Goal: Task Accomplishment & Management: Use online tool/utility

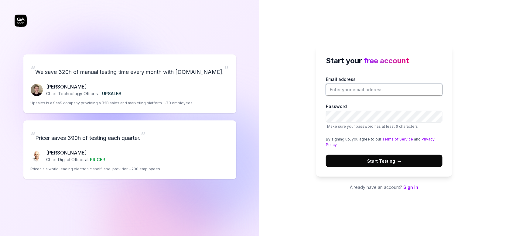
click at [333, 89] on input "Email address" at bounding box center [384, 89] width 117 height 12
type input "dratel@hellowork.com"
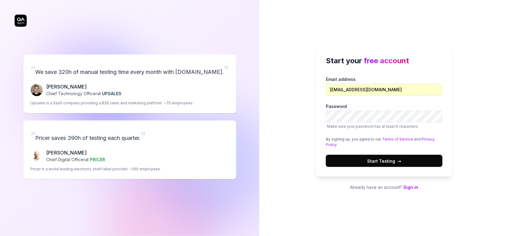
click at [411, 184] on p "Already have an account? Sign in" at bounding box center [384, 187] width 136 height 6
click at [412, 186] on link "Sign in" at bounding box center [410, 186] width 15 height 5
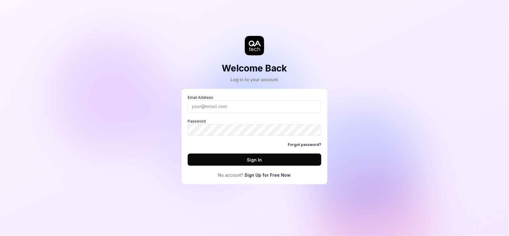
click at [236, 91] on div "Email Address Password Forgot password? Sign In No account? Sign Up for Free Now" at bounding box center [255, 137] width 146 height 96
click at [237, 98] on label "Email Address" at bounding box center [255, 104] width 134 height 18
click at [237, 100] on input "Email Address" at bounding box center [255, 106] width 134 height 12
click at [235, 100] on input "Email Address" at bounding box center [255, 106] width 134 height 12
type input "dratel@hellowork.com"
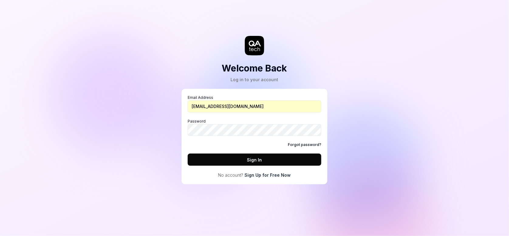
drag, startPoint x: 431, startPoint y: 69, endPoint x: 421, endPoint y: 74, distance: 11.3
click at [431, 69] on div "Welcome Back Log in to your account Email Address dratel@hellowork.com Password…" at bounding box center [254, 118] width 509 height 236
click at [341, 139] on div "Welcome Back Log in to your account Email Address dratel@hellowork.com Password…" at bounding box center [254, 98] width 182 height 172
click at [218, 155] on button "Sign In" at bounding box center [255, 159] width 134 height 12
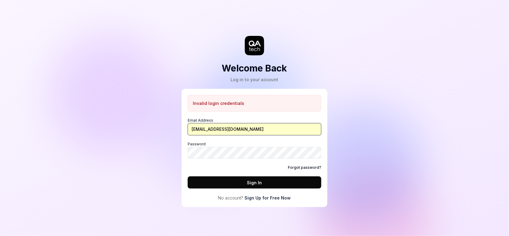
click at [243, 130] on input "dratel@hellowork.com" at bounding box center [255, 129] width 134 height 12
click at [337, 121] on div "Welcome Back Log in to your account Invalid login credentials Email Address dra…" at bounding box center [254, 109] width 182 height 195
click at [276, 196] on link "Sign Up for Free Now" at bounding box center [268, 197] width 46 height 6
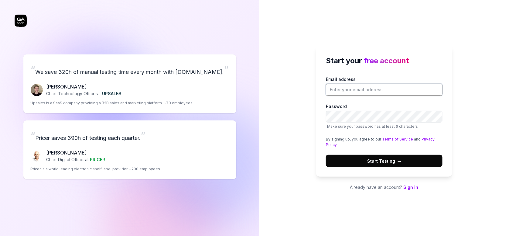
click at [351, 90] on input "Email address" at bounding box center [384, 89] width 117 height 12
type input "dratel@hellowork.com"
click at [370, 163] on span "Start Testing →" at bounding box center [384, 161] width 34 height 6
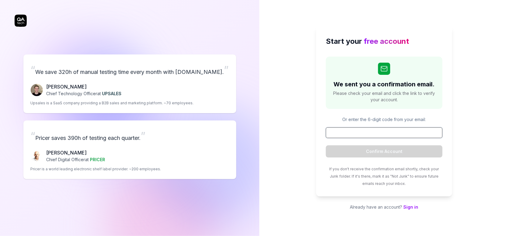
click at [373, 130] on input at bounding box center [384, 132] width 117 height 11
click at [472, 119] on div "Start your free account We sent you a confirmation email. Please check your ema…" at bounding box center [384, 118] width 250 height 236
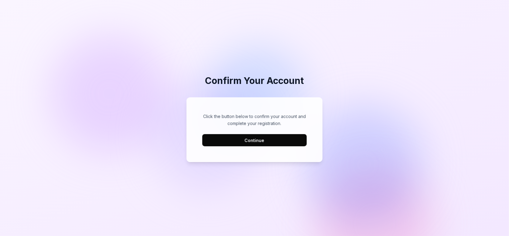
click at [255, 140] on button "Continue" at bounding box center [254, 140] width 104 height 12
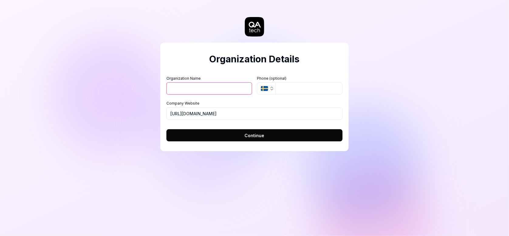
click at [241, 87] on input "Organization Name" at bounding box center [209, 88] width 86 height 12
type input "d"
type input "dratel-btoc"
click at [233, 138] on button "Continue" at bounding box center [254, 135] width 176 height 12
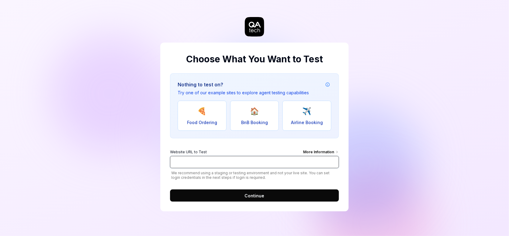
click at [226, 157] on input "Website URL to Test More Information" at bounding box center [254, 162] width 169 height 12
paste input "[URL][DOMAIN_NAME]"
type input "[URL][DOMAIN_NAME]"
click at [238, 198] on button "Continue" at bounding box center [254, 195] width 169 height 12
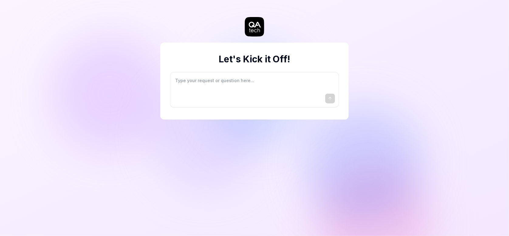
type textarea "*"
type textarea "I"
type textarea "*"
type textarea "I"
type textarea "*"
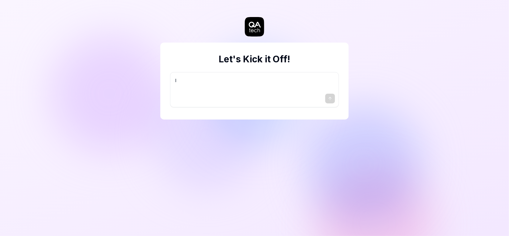
type textarea "I w"
type textarea "*"
type textarea "I wa"
type textarea "*"
type textarea "I wan"
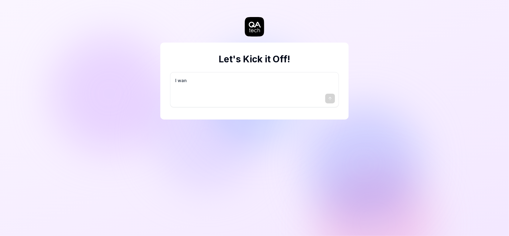
type textarea "*"
type textarea "I want"
type textarea "*"
type textarea "I want"
type textarea "*"
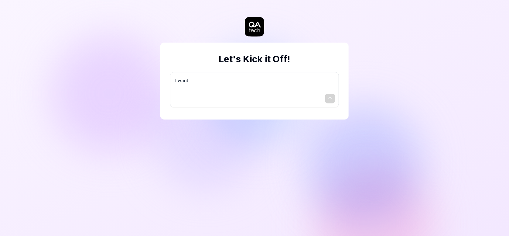
type textarea "I want a"
type textarea "*"
type textarea "I want a"
type textarea "*"
type textarea "I want a g"
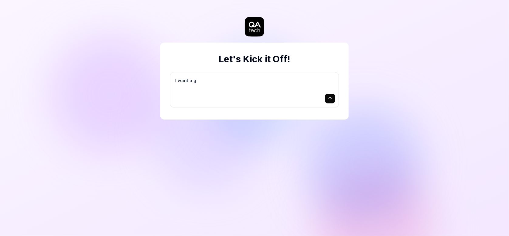
type textarea "*"
type textarea "I want a go"
type textarea "*"
type textarea "I want a goo"
type textarea "*"
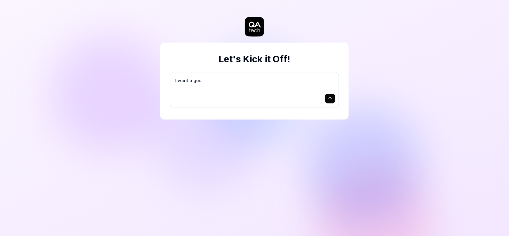
type textarea "I want a good"
type textarea "*"
type textarea "I want a good"
type textarea "*"
type textarea "I want a good t"
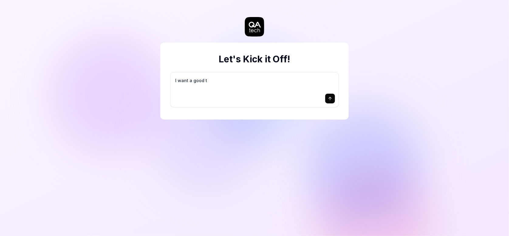
type textarea "*"
type textarea "I want a good te"
type textarea "*"
type textarea "I want a good tes"
type textarea "*"
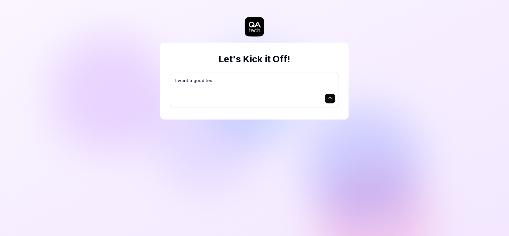
type textarea "I want a good test"
type textarea "*"
type textarea "I want a good test"
type textarea "*"
type textarea "I want a good test s"
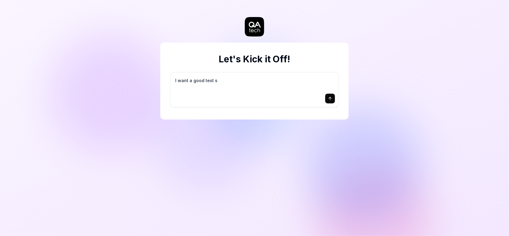
type textarea "*"
type textarea "I want a good test se"
type textarea "*"
type textarea "I want a good test set"
type textarea "*"
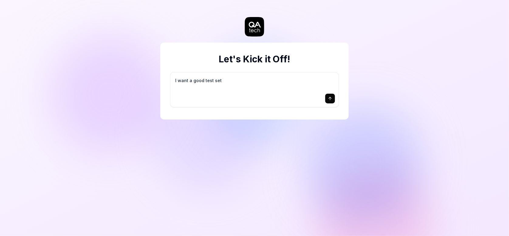
type textarea "I want a good test setu"
type textarea "*"
type textarea "I want a good test setup"
type textarea "*"
type textarea "I want a good test setup"
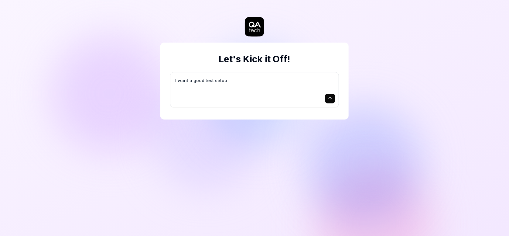
type textarea "*"
type textarea "I want a good test setup f"
type textarea "*"
type textarea "I want a good test setup fo"
type textarea "*"
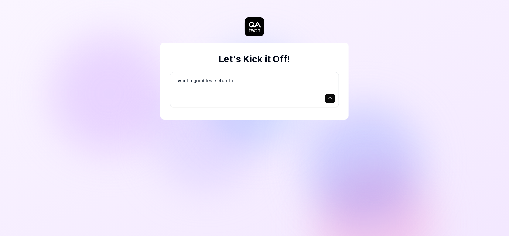
type textarea "I want a good test setup for"
type textarea "*"
type textarea "I want a good test setup for"
type textarea "*"
type textarea "I want a good test setup for m"
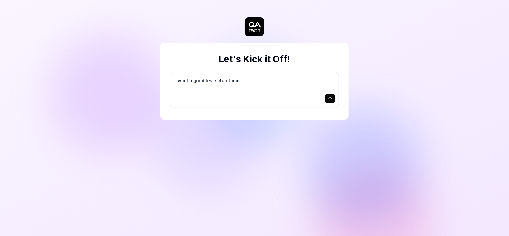
type textarea "*"
type textarea "I want a good test setup for my"
type textarea "*"
type textarea "I want a good test setup for my"
type textarea "*"
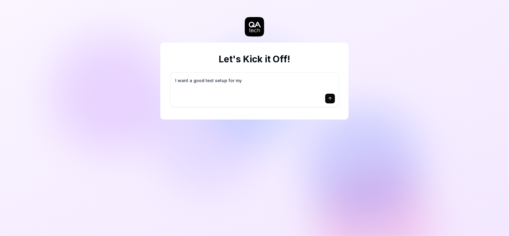
type textarea "I want a good test setup for my s"
type textarea "*"
type textarea "I want a good test setup for my si"
type textarea "*"
type textarea "I want a good test setup for my sit"
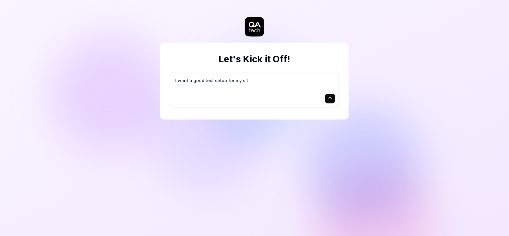
type textarea "*"
type textarea "I want a good test setup for my site"
type textarea "*"
type textarea "I want a good test setup for my site"
type textarea "*"
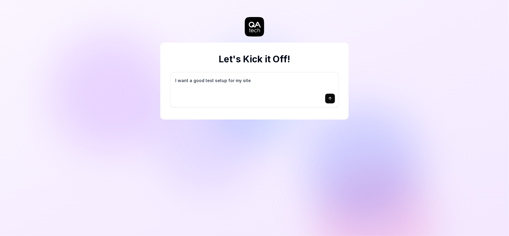
type textarea "I want a good test setup for my site -"
type textarea "*"
type textarea "I want a good test setup for my site -"
type textarea "*"
type textarea "I want a good test setup for my site - h"
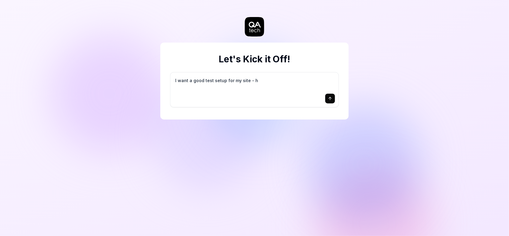
type textarea "*"
type textarea "I want a good test setup for my site - he"
type textarea "*"
type textarea "I want a good test setup for my site - hel"
type textarea "*"
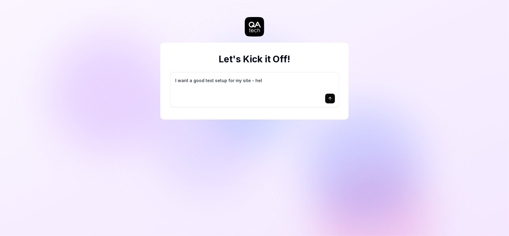
type textarea "I want a good test setup for my site - help"
type textarea "*"
type textarea "I want a good test setup for my site - help"
type textarea "*"
type textarea "I want a good test setup for my site - help m"
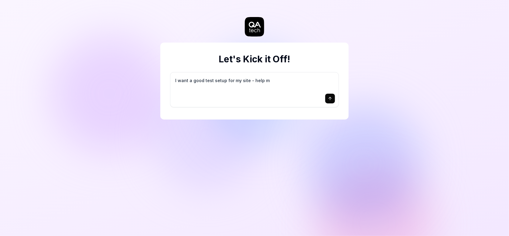
type textarea "*"
type textarea "I want a good test setup for my site - help me"
type textarea "*"
type textarea "I want a good test setup for my site - help me"
type textarea "*"
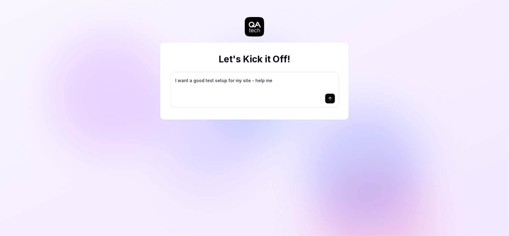
type textarea "I want a good test setup for my site - help me c"
type textarea "*"
type textarea "I want a good test setup for my site - help me cr"
type textarea "*"
type textarea "I want a good test setup for my site - help me cre"
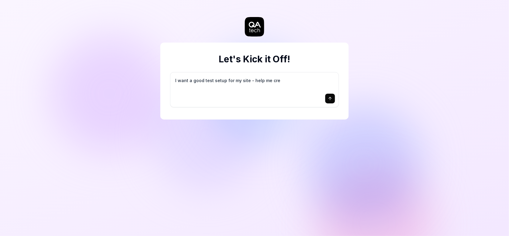
type textarea "*"
type textarea "I want a good test setup for my site - help me crea"
type textarea "*"
type textarea "I want a good test setup for my site - help me creat"
type textarea "*"
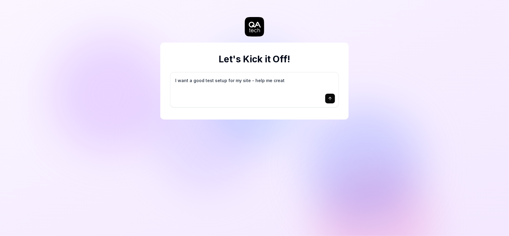
type textarea "I want a good test setup for my site - help me create"
type textarea "*"
type textarea "I want a good test setup for my site - help me create"
type textarea "*"
type textarea "I want a good test setup for my site - help me create t"
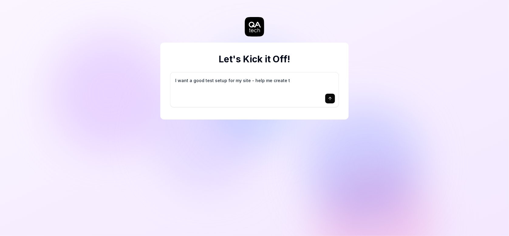
type textarea "*"
type textarea "I want a good test setup for my site - help me create th"
type textarea "*"
type textarea "I want a good test setup for my site - help me create the"
type textarea "*"
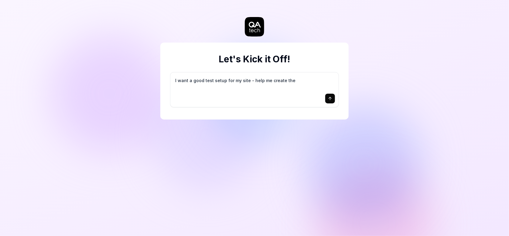
type textarea "I want a good test setup for my site - help me create the"
type textarea "*"
type textarea "I want a good test setup for my site - help me create the f"
type textarea "*"
type textarea "I want a good test setup for my site - help me create the fi"
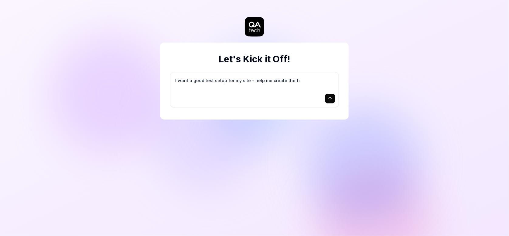
type textarea "*"
type textarea "I want a good test setup for my site - help me create the fir"
type textarea "*"
type textarea "I want a good test setup for my site - help me create the firs"
type textarea "*"
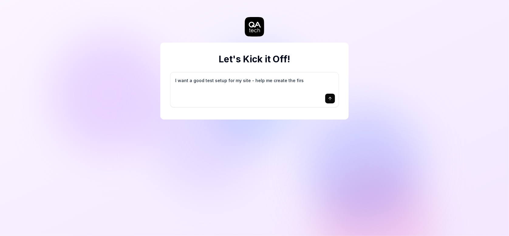
type textarea "I want a good test setup for my site - help me create the first"
type textarea "*"
type textarea "I want a good test setup for my site - help me create the first"
type textarea "*"
type textarea "I want a good test setup for my site - help me create the first 3"
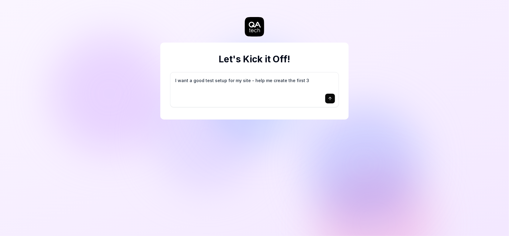
type textarea "*"
type textarea "I want a good test setup for my site - help me create the first 3-"
type textarea "*"
type textarea "I want a good test setup for my site - help me create the first 3-5"
type textarea "*"
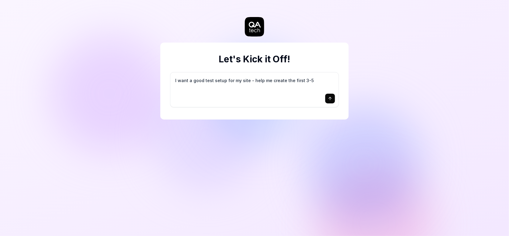
type textarea "I want a good test setup for my site - help me create the first 3-5"
type textarea "*"
type textarea "I want a good test setup for my site - help me create the first 3-5 t"
type textarea "*"
type textarea "I want a good test setup for my site - help me create the first 3-5 te"
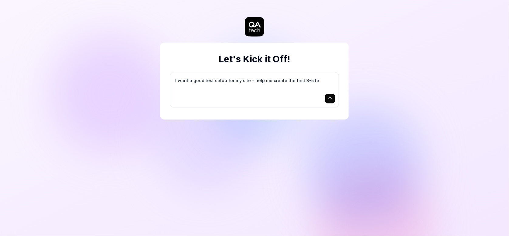
type textarea "*"
type textarea "I want a good test setup for my site - help me create the first 3-5 tes"
type textarea "*"
type textarea "I want a good test setup for my site - help me create the first 3-5 test"
type textarea "*"
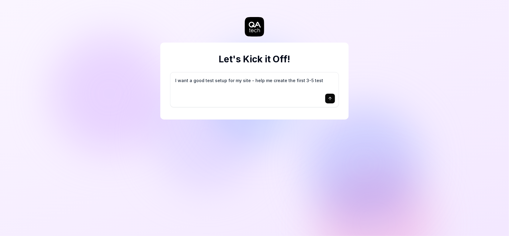
type textarea "I want a good test setup for my site - help me create the first 3-5 test"
type textarea "*"
type textarea "I want a good test setup for my site - help me create the first 3-5 test c"
type textarea "*"
type textarea "I want a good test setup for my site - help me create the first 3-5 test ca"
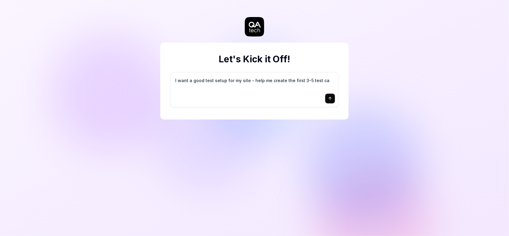
type textarea "*"
type textarea "I want a good test setup for my site - help me create the first 3-5 test cas"
type textarea "*"
type textarea "I want a good test setup for my site - help me create the first 3-5 test case"
type textarea "*"
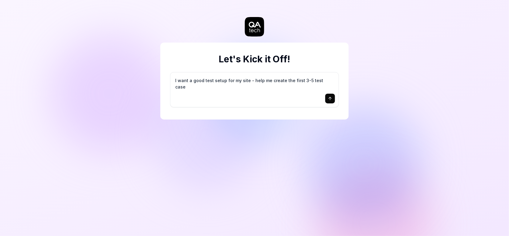
type textarea "I want a good test setup for my site - help me create the first 3-5 test cases"
click at [331, 98] on icon "submit" at bounding box center [330, 98] width 5 height 5
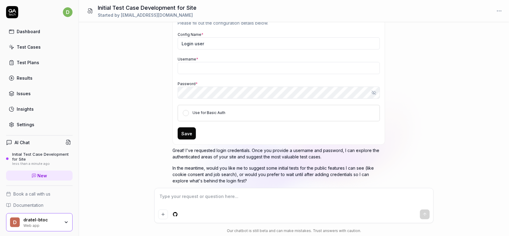
scroll to position [277, 0]
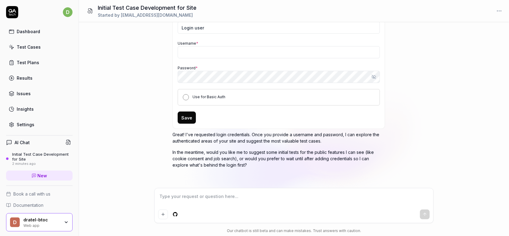
click at [184, 96] on button "Use for Basic Auth" at bounding box center [186, 97] width 6 height 6
click at [195, 82] on div "Config Name * Login user Username * Password * Show password Use for Basic Auth" at bounding box center [279, 60] width 202 height 90
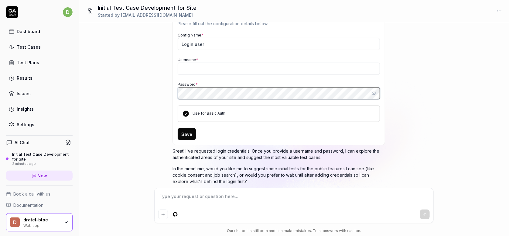
scroll to position [247, 0]
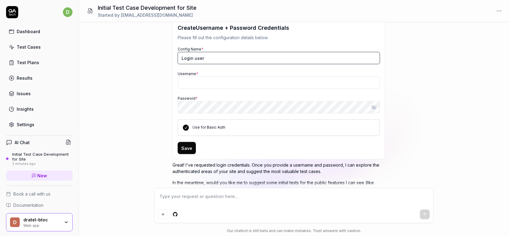
click at [217, 61] on input "Login user" at bounding box center [279, 58] width 202 height 12
type textarea "*"
drag, startPoint x: 209, startPoint y: 56, endPoint x: 104, endPoint y: 60, distance: 105.4
click at [102, 59] on div "I want a good test setup for my site - help me create the first 3-5 test cases …" at bounding box center [294, 104] width 430 height 165
type input "qa-tech-test-dorian"
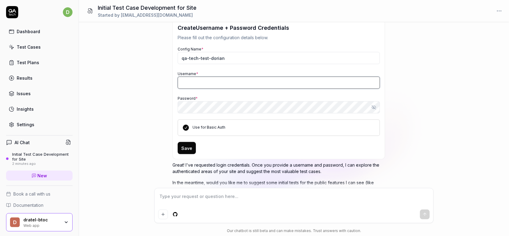
click at [263, 82] on input "Username *" at bounding box center [279, 83] width 202 height 12
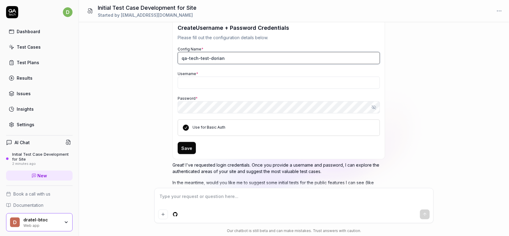
drag, startPoint x: 234, startPoint y: 60, endPoint x: 175, endPoint y: 68, distance: 59.8
click at [142, 63] on div "I want a good test setup for my site - help me create the first 3-5 test cases …" at bounding box center [294, 104] width 430 height 165
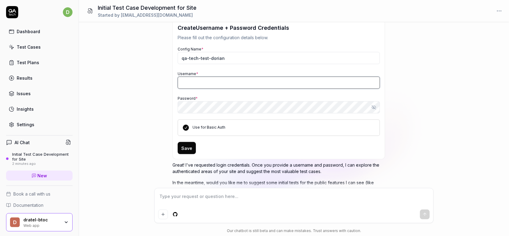
type textarea "*"
click at [249, 86] on input "Username *" at bounding box center [279, 83] width 202 height 12
paste input "qa-tech-test-dorian"
type input "qa-tech-test-dorian"
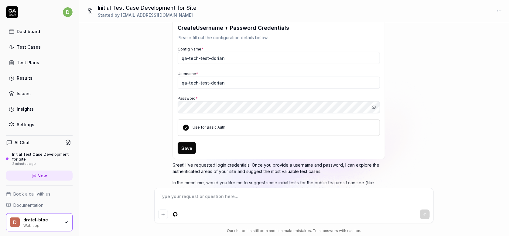
drag, startPoint x: 419, startPoint y: 111, endPoint x: 350, endPoint y: 97, distance: 70.6
click at [419, 111] on div "I want a good test setup for my site - help me create the first 3-5 test cases …" at bounding box center [294, 104] width 430 height 165
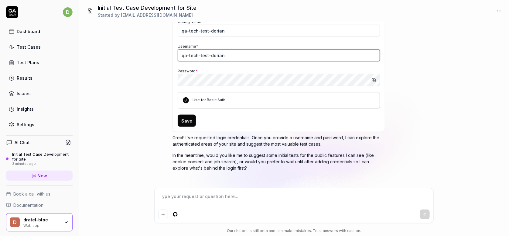
drag, startPoint x: 194, startPoint y: 51, endPoint x: 217, endPoint y: 54, distance: 23.3
click at [195, 51] on input "qa-tech-test-dorian" at bounding box center [279, 55] width 202 height 12
click at [235, 55] on input "qa-tech-test-dorian" at bounding box center [279, 55] width 202 height 12
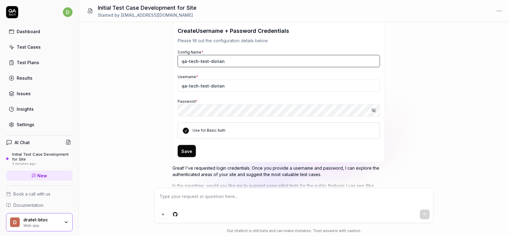
type textarea "*"
click at [229, 59] on input "qa-tech-test-dorian" at bounding box center [279, 61] width 202 height 12
click at [213, 57] on input "qa-tech-test-dorian" at bounding box center [279, 61] width 202 height 12
click at [232, 57] on input "qa-tech-test-dorian" at bounding box center [279, 61] width 202 height 12
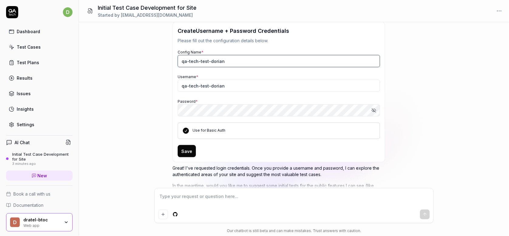
drag, startPoint x: 235, startPoint y: 57, endPoint x: 209, endPoint y: 59, distance: 26.2
click at [209, 59] on input "qa-tech-test-dorian" at bounding box center [279, 61] width 202 height 12
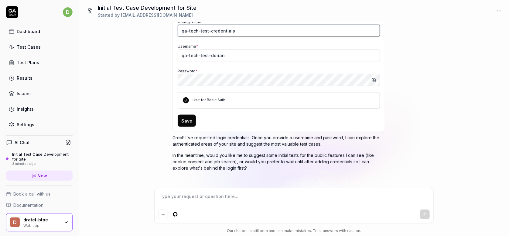
type input "qa-tech-test-credentials"
click at [186, 114] on button "Save" at bounding box center [187, 120] width 18 height 12
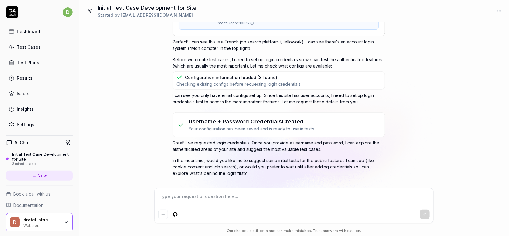
scroll to position [187, 0]
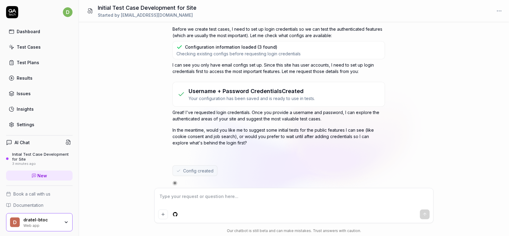
click at [247, 194] on textarea at bounding box center [293, 199] width 271 height 15
drag, startPoint x: 366, startPoint y: 125, endPoint x: 376, endPoint y: 126, distance: 9.4
click at [375, 127] on p "In the meantime, would you like me to suggest some initial tests for the public…" at bounding box center [278, 136] width 213 height 19
drag, startPoint x: 379, startPoint y: 126, endPoint x: 289, endPoint y: 127, distance: 89.9
click at [379, 127] on p "In the meantime, would you like me to suggest some initial tests for the public…" at bounding box center [278, 136] width 213 height 19
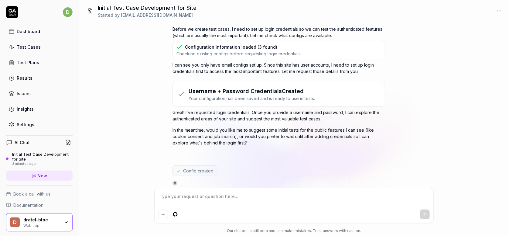
click at [179, 133] on p "In the meantime, would you like me to suggest some initial tests for the public…" at bounding box center [278, 136] width 213 height 19
drag, startPoint x: 172, startPoint y: 133, endPoint x: 235, endPoint y: 135, distance: 62.3
click at [235, 135] on p "In the meantime, would you like me to suggest some initial tests for the public…" at bounding box center [278, 136] width 213 height 19
copy p "cookie consent and job search"
click at [199, 198] on textarea at bounding box center [293, 199] width 271 height 15
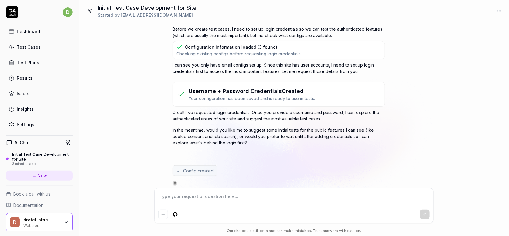
type textarea "*"
type textarea "Y"
type textarea "*"
type textarea "Yo"
type textarea "*"
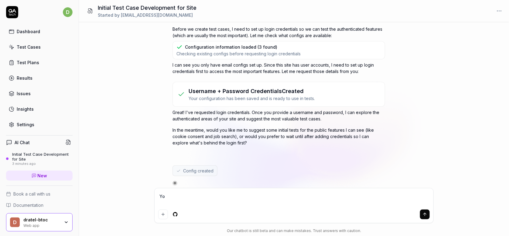
type textarea "You"
type textarea "*"
type textarea "You"
type textarea "*"
type textarea "You c"
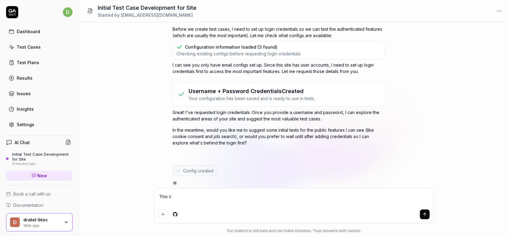
type textarea "*"
type textarea "You ca"
type textarea "*"
type textarea "You can"
type textarea "*"
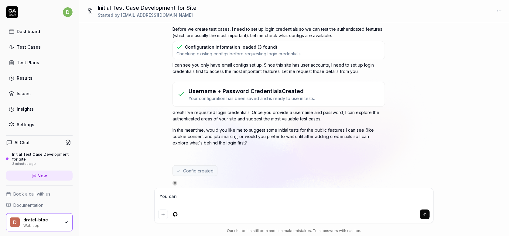
type textarea "You can"
type textarea "*"
type textarea "You can g"
type textarea "*"
type textarea "You can go"
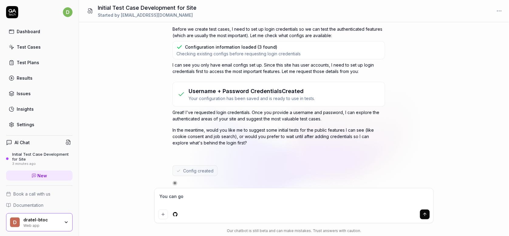
type textarea "*"
type textarea "You can go"
type textarea "*"
type textarea "You can go f"
type textarea "*"
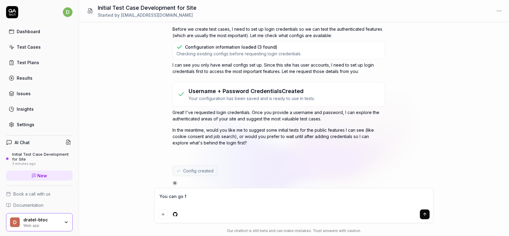
type textarea "You can go fo"
type textarea "*"
type textarea "You can go for"
type textarea "*"
type textarea "You can go for"
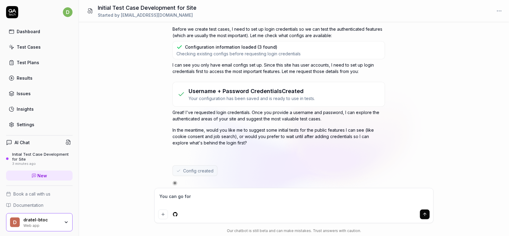
type textarea "*"
type textarea "You can go for t"
type textarea "*"
type textarea "You can go for th"
type textarea "*"
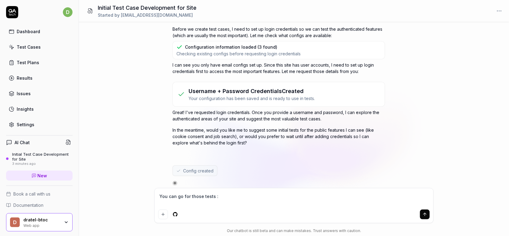
paste textarea "cookie consent and job search"
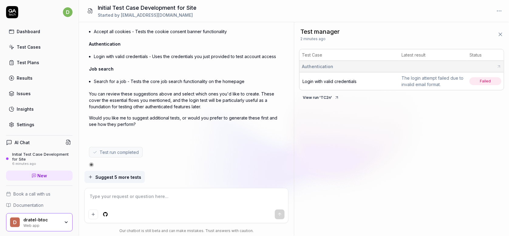
scroll to position [766, 0]
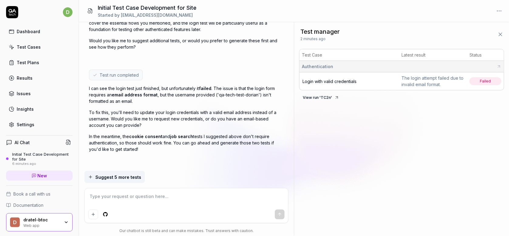
click at [325, 97] on button "View run ' TC2n '" at bounding box center [321, 98] width 44 height 10
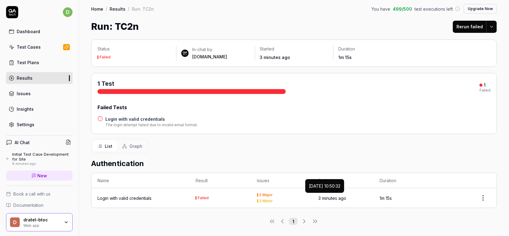
scroll to position [3, 0]
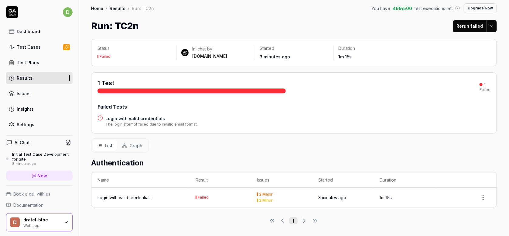
click at [482, 201] on html "d Dashboard Test Cases Test Plans Results Issues Insights Settings AI Chat Init…" at bounding box center [254, 118] width 509 height 236
click at [351, 149] on html "d Dashboard Test Cases Test Plans Results Issues Insights Settings AI Chat Init…" at bounding box center [254, 118] width 509 height 236
click at [135, 147] on span "Graph" at bounding box center [135, 145] width 13 height 6
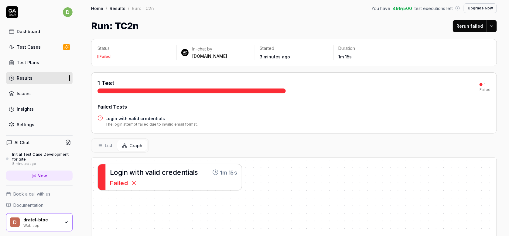
click at [107, 145] on span "List" at bounding box center [109, 145] width 8 height 6
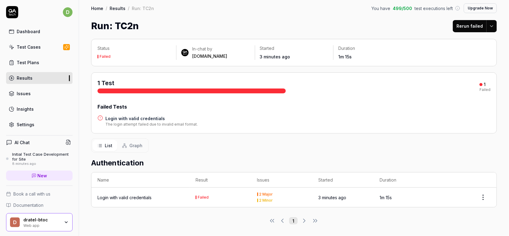
click at [131, 148] on button "Graph" at bounding box center [132, 145] width 30 height 11
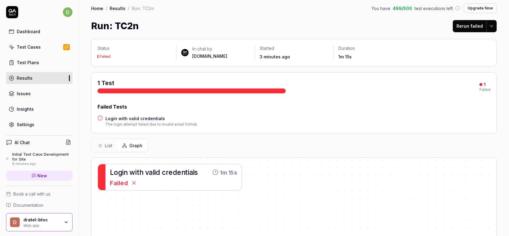
click at [159, 178] on div "Failed" at bounding box center [173, 182] width 127 height 9
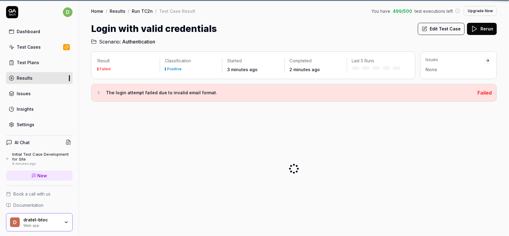
click at [108, 150] on div at bounding box center [294, 168] width 406 height 124
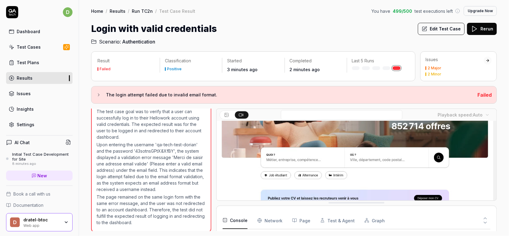
scroll to position [235, 0]
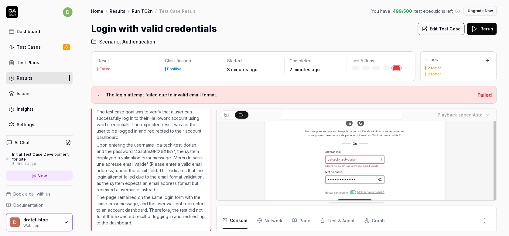
click at [438, 28] on button "Edit Test Case" at bounding box center [441, 29] width 47 height 12
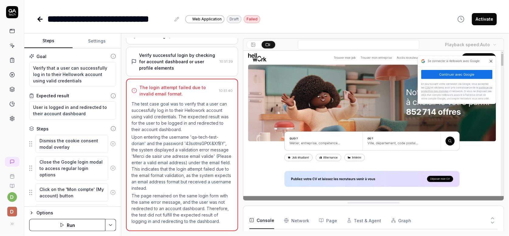
scroll to position [190, 0]
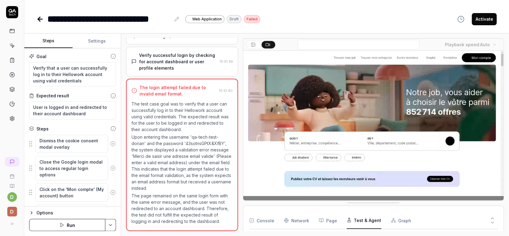
click at [349, 223] on button "Test & Agent" at bounding box center [364, 220] width 35 height 17
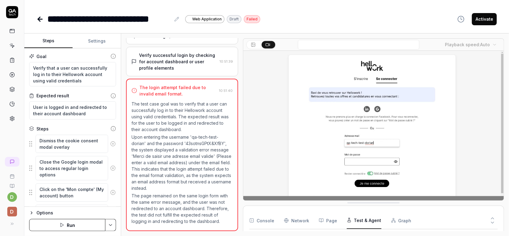
click at [261, 220] on button "Console" at bounding box center [261, 220] width 25 height 17
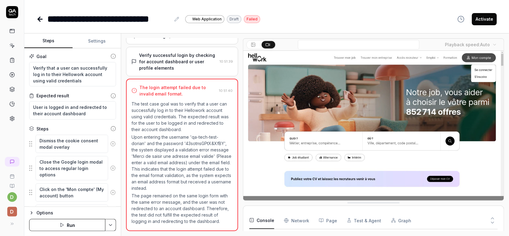
type textarea "*"
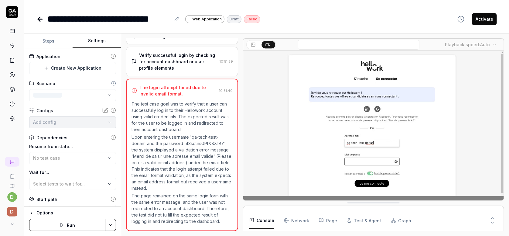
click at [100, 43] on button "Settings" at bounding box center [97, 41] width 48 height 15
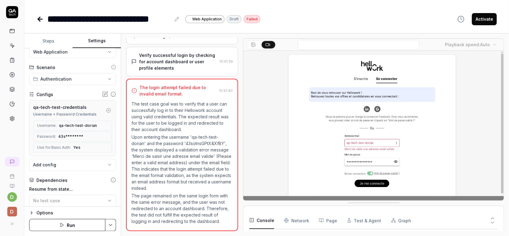
scroll to position [30, 0]
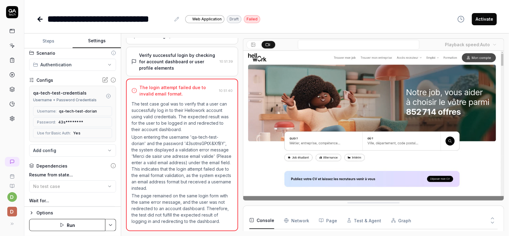
click at [76, 112] on span "qa-tech-test-dorian" at bounding box center [78, 110] width 38 height 5
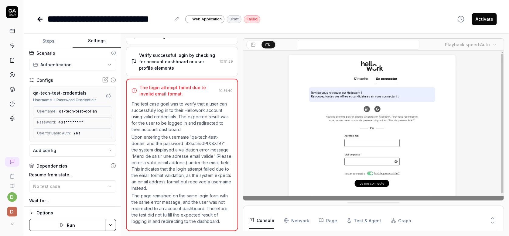
click at [89, 110] on span "qa-tech-test-dorian" at bounding box center [78, 110] width 38 height 5
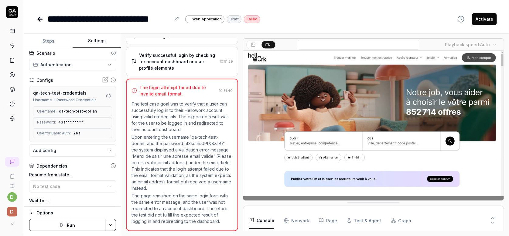
click at [72, 120] on span "43s********" at bounding box center [70, 121] width 25 height 5
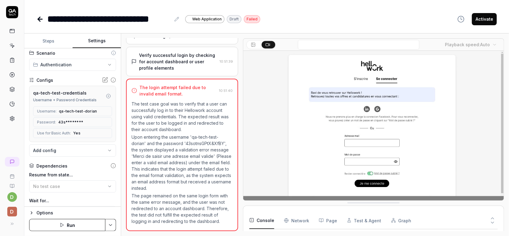
click at [91, 111] on span "qa-tech-test-dorian" at bounding box center [78, 110] width 38 height 5
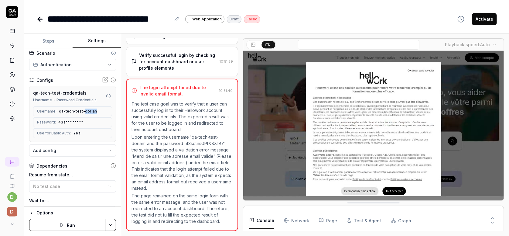
scroll to position [0, 0]
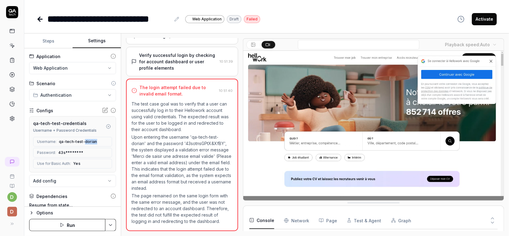
click at [79, 96] on html "**********" at bounding box center [254, 118] width 509 height 236
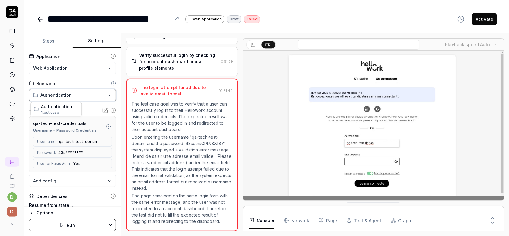
click at [79, 96] on html "**********" at bounding box center [254, 118] width 509 height 236
click at [83, 72] on html "**********" at bounding box center [254, 118] width 509 height 236
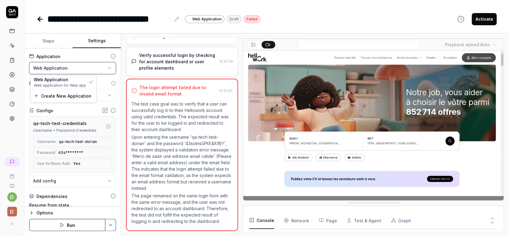
click at [83, 72] on html "**********" at bounding box center [254, 118] width 509 height 236
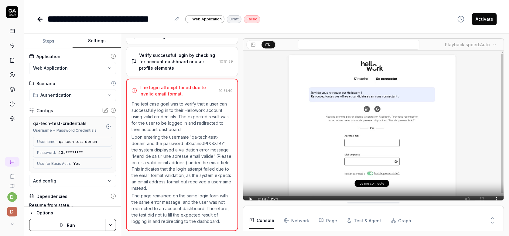
scroll to position [119, 0]
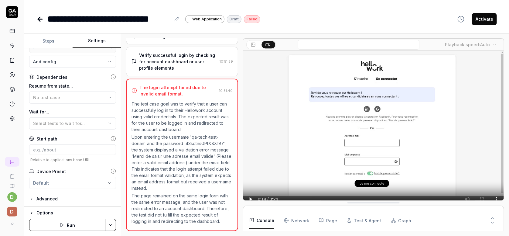
click at [46, 200] on div "Advanced" at bounding box center [46, 198] width 21 height 7
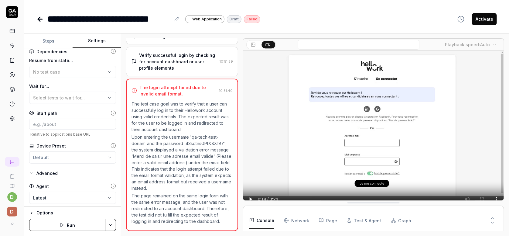
scroll to position [167, 0]
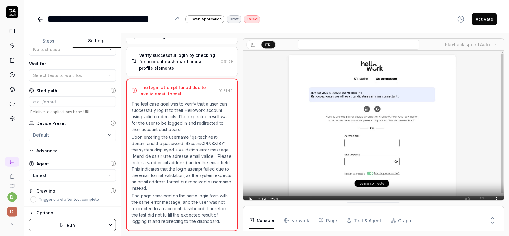
click at [67, 173] on body "**********" at bounding box center [254, 118] width 509 height 236
click at [69, 137] on html "**********" at bounding box center [254, 118] width 509 height 236
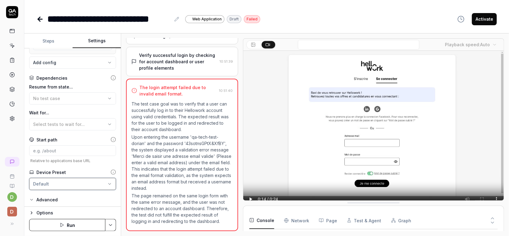
scroll to position [106, 0]
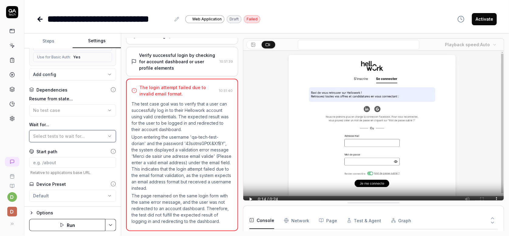
click at [59, 137] on span "Select tests to wait for..." at bounding box center [59, 135] width 52 height 5
click at [59, 136] on span "Select tests to wait for..." at bounding box center [59, 135] width 52 height 5
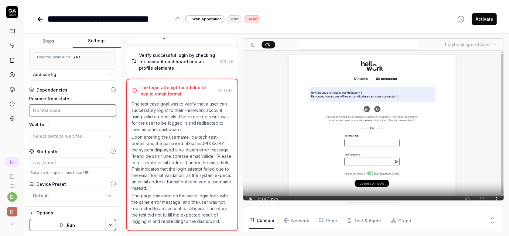
click at [62, 111] on div "No test case" at bounding box center [69, 110] width 73 height 6
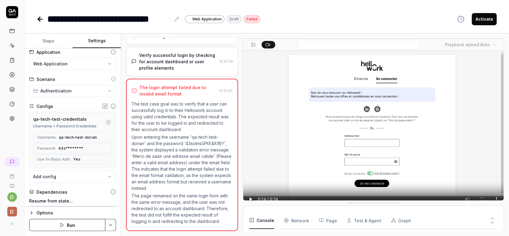
scroll to position [0, 0]
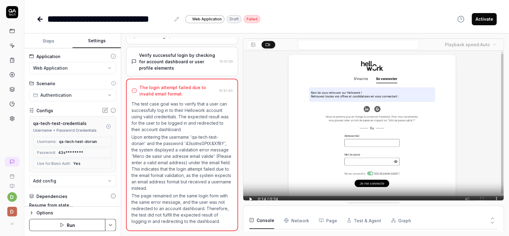
click at [75, 140] on span "qa-tech-test-dorian" at bounding box center [78, 141] width 38 height 5
click at [91, 141] on span "qa-tech-test-dorian" at bounding box center [78, 141] width 38 height 5
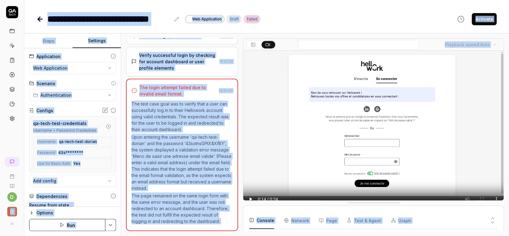
click at [90, 140] on span "qa-tech-test-dorian" at bounding box center [78, 141] width 38 height 5
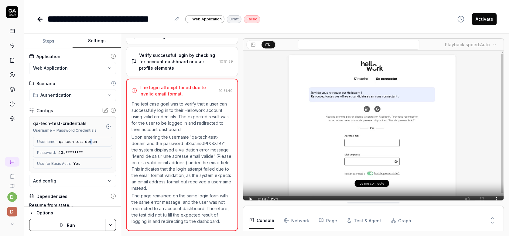
click at [88, 140] on span "qa-tech-test-dorian" at bounding box center [78, 141] width 38 height 5
click at [103, 113] on icon at bounding box center [105, 110] width 6 height 6
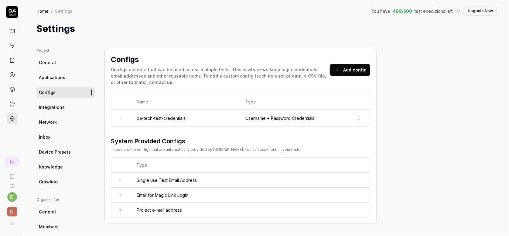
click at [168, 114] on td "qa-tech-test-credentials" at bounding box center [185, 117] width 109 height 17
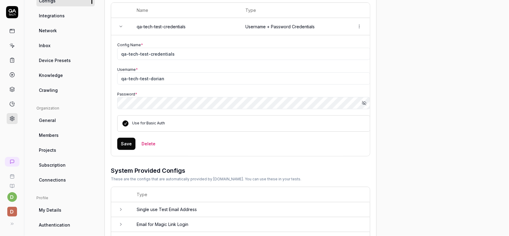
scroll to position [60, 0]
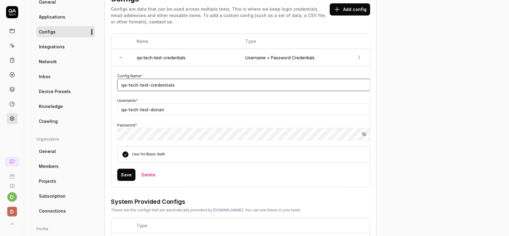
click at [183, 86] on input "qa-tech-test-credentials" at bounding box center [243, 85] width 253 height 12
drag, startPoint x: 181, startPoint y: 83, endPoint x: 46, endPoint y: 94, distance: 135.8
click at [50, 93] on div "Project General Applications Configs Integrations Network Inbox Device Presets …" at bounding box center [266, 139] width 460 height 304
type input "[EMAIL_ADDRESS][DOMAIN_NAME]"
click at [193, 86] on input "[EMAIL_ADDRESS][DOMAIN_NAME]" at bounding box center [243, 85] width 253 height 12
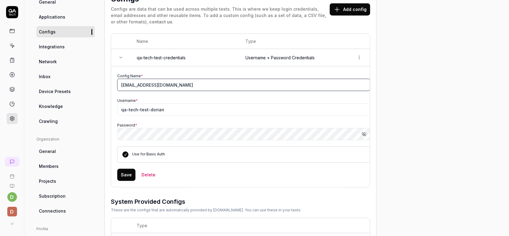
drag, startPoint x: 170, startPoint y: 86, endPoint x: 74, endPoint y: 85, distance: 95.9
click at [57, 86] on div "Project General Applications Configs Integrations Network Inbox Device Presets …" at bounding box center [266, 139] width 460 height 304
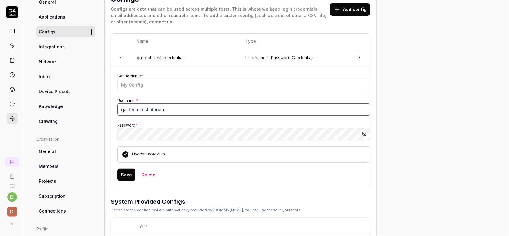
drag, startPoint x: 177, startPoint y: 110, endPoint x: 95, endPoint y: 95, distance: 83.1
click at [48, 106] on div "Project General Applications Configs Integrations Network Inbox Device Presets …" at bounding box center [266, 139] width 460 height 304
paste input "techtestdorian@yopmail.com"
type input "[EMAIL_ADDRESS][DOMAIN_NAME]"
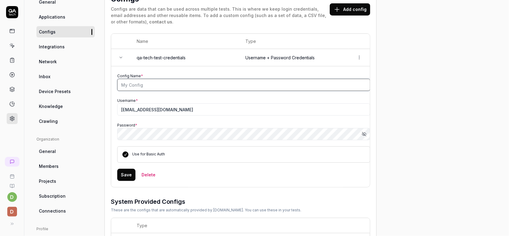
click at [158, 82] on input "Config Name *" at bounding box center [243, 85] width 253 height 12
type input "Credentials QA Tech"
click at [128, 178] on button "Save" at bounding box center [126, 174] width 18 height 12
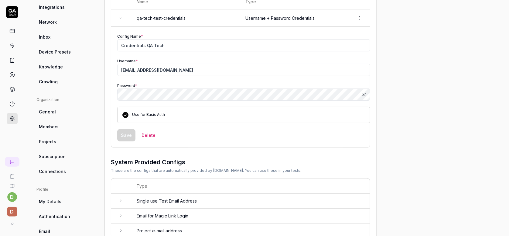
scroll to position [128, 0]
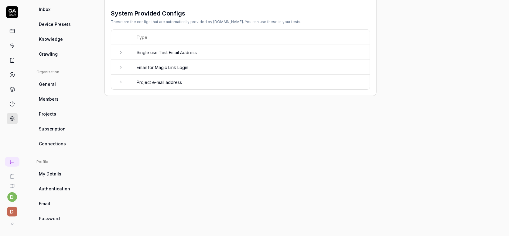
click at [119, 51] on icon at bounding box center [120, 52] width 5 height 5
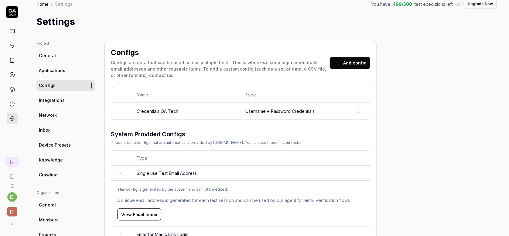
scroll to position [6, 0]
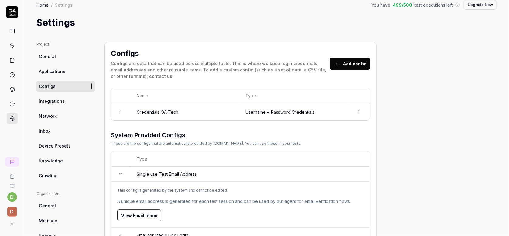
click at [53, 57] on span "General" at bounding box center [47, 56] width 17 height 6
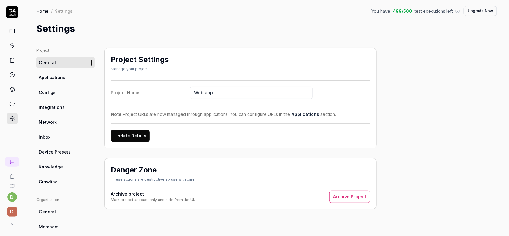
drag, startPoint x: 199, startPoint y: 94, endPoint x: 150, endPoint y: 88, distance: 49.2
click at [150, 88] on label "Project Name Web app" at bounding box center [240, 93] width 259 height 12
type input "E"
type input "e2e qa tech tests"
click at [143, 137] on button "Update Details" at bounding box center [130, 136] width 39 height 12
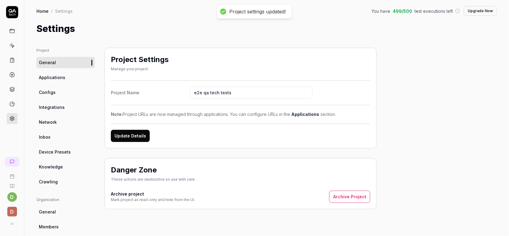
click at [62, 76] on span "Applications" at bounding box center [52, 77] width 26 height 6
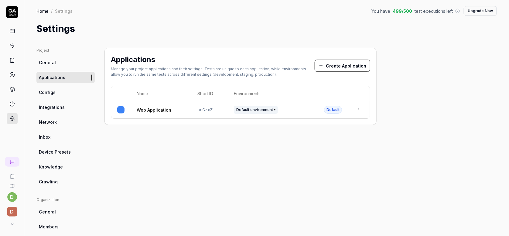
click at [61, 89] on link "Configs" at bounding box center [65, 92] width 58 height 11
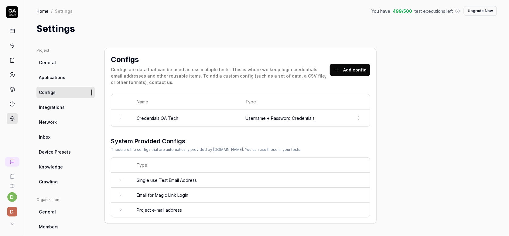
click at [64, 107] on link "Integrations" at bounding box center [65, 106] width 58 height 11
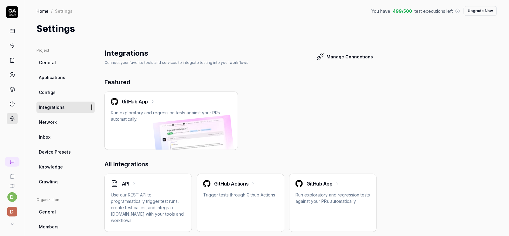
scroll to position [60, 0]
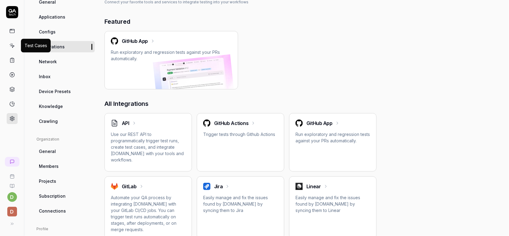
click at [13, 46] on icon at bounding box center [11, 45] width 5 height 5
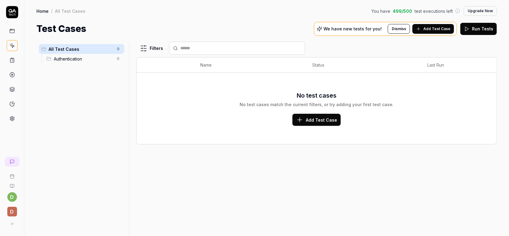
click at [77, 61] on span "Authentication" at bounding box center [84, 59] width 60 height 6
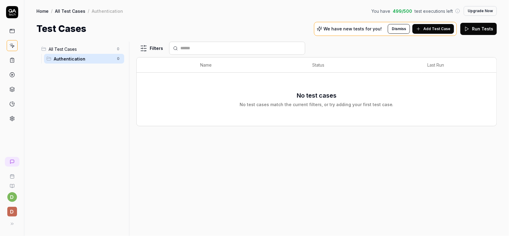
click at [98, 61] on span "Authentication" at bounding box center [84, 59] width 60 height 6
click at [448, 27] on span "Add Test Case" at bounding box center [436, 28] width 27 height 5
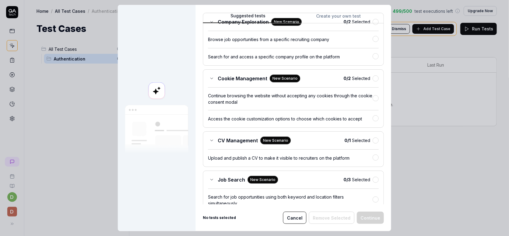
scroll to position [152, 0]
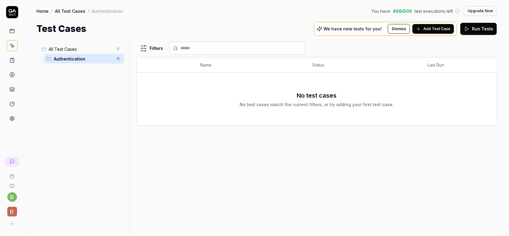
click at [301, 100] on div "No test cases No test cases match the current filters, or try adding your first…" at bounding box center [317, 99] width 154 height 17
click at [354, 102] on div "No test cases match the current filters, or try adding your first test case." at bounding box center [317, 104] width 154 height 6
click at [13, 62] on icon at bounding box center [12, 60] width 4 height 4
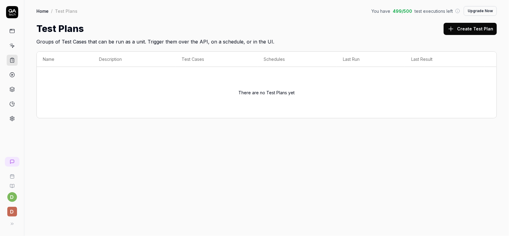
click at [12, 29] on rect at bounding box center [12, 31] width 5 height 4
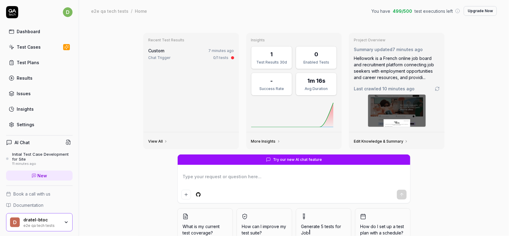
click at [22, 51] on link "Test Cases" at bounding box center [39, 47] width 66 height 12
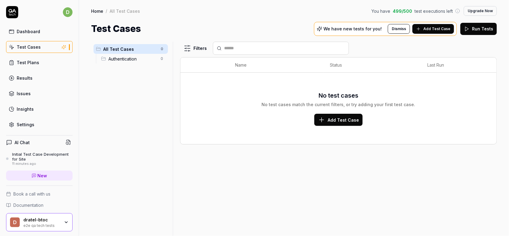
click at [141, 56] on span "Authentication" at bounding box center [132, 59] width 49 height 6
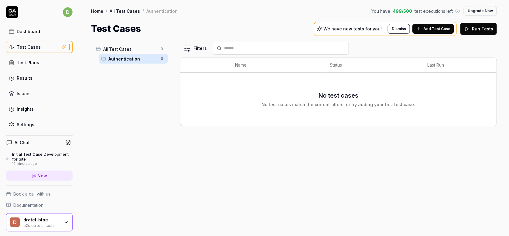
click at [28, 77] on div "Results" at bounding box center [25, 78] width 16 height 6
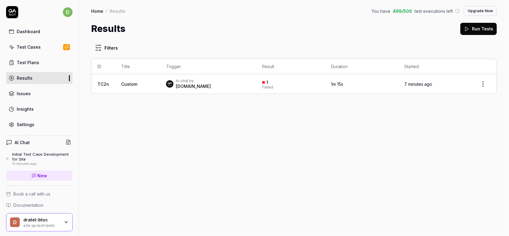
click at [482, 83] on html "d Dashboard Test Cases Test Plans Results Issues Insights Settings AI Chat Init…" at bounding box center [254, 118] width 509 height 236
click at [312, 137] on html "d Dashboard Test Cases Test Plans Results Issues Insights Settings AI Chat Init…" at bounding box center [254, 118] width 509 height 236
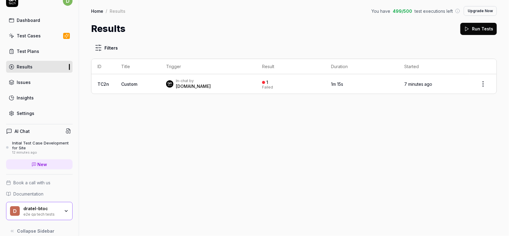
scroll to position [18, 0]
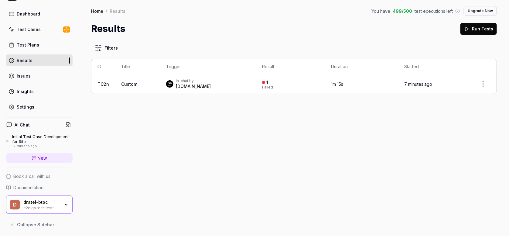
click at [31, 77] on link "Issues" at bounding box center [39, 76] width 66 height 12
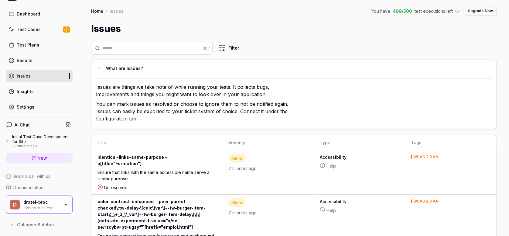
click at [96, 65] on button "What are Issues?" at bounding box center [291, 68] width 390 height 7
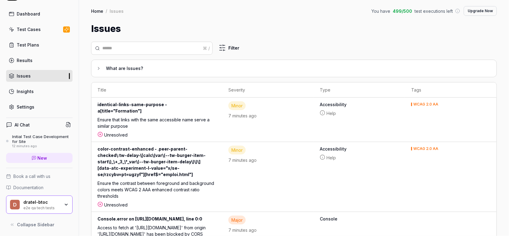
click at [145, 68] on div "What are Issues?" at bounding box center [296, 68] width 381 height 7
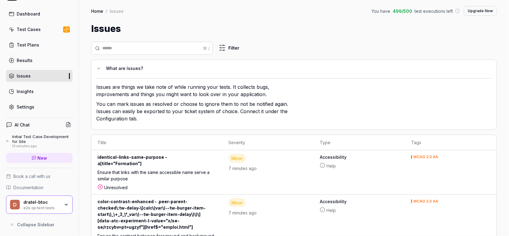
click at [42, 58] on link "Results" at bounding box center [39, 60] width 66 height 12
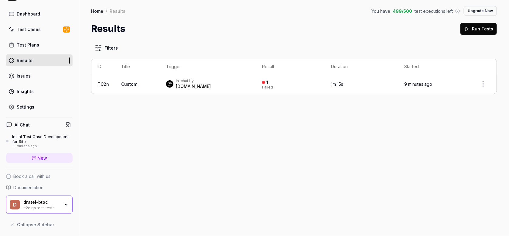
click at [21, 48] on link "Test Plans" at bounding box center [39, 45] width 66 height 12
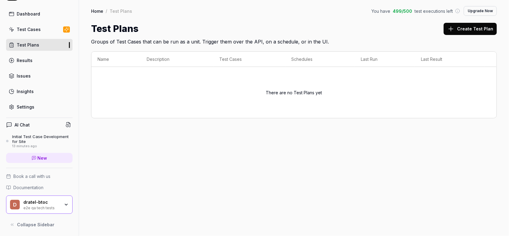
click at [29, 30] on div "Test Cases" at bounding box center [29, 29] width 24 height 6
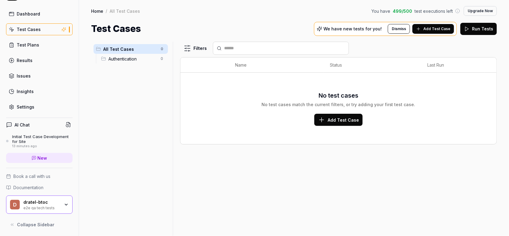
click at [344, 121] on span "Add Test Case" at bounding box center [343, 120] width 31 height 6
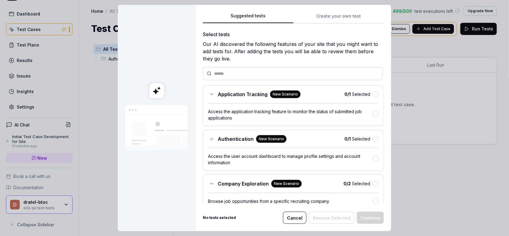
click at [221, 76] on input "text" at bounding box center [296, 73] width 165 height 6
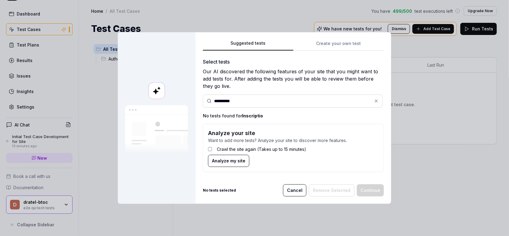
type input "**********"
drag, startPoint x: 244, startPoint y: 101, endPoint x: 145, endPoint y: 101, distance: 99.6
click at [145, 102] on div "**********" at bounding box center [254, 117] width 273 height 171
click at [360, 44] on div "**********" at bounding box center [254, 118] width 509 height 236
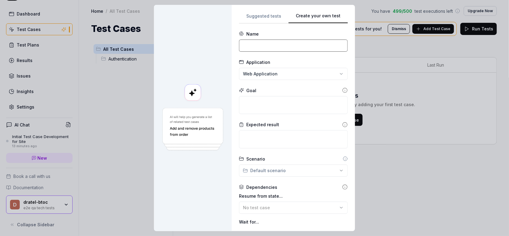
click at [289, 45] on input at bounding box center [293, 45] width 109 height 12
type input "I"
type input "Inscription / suppression de compte"
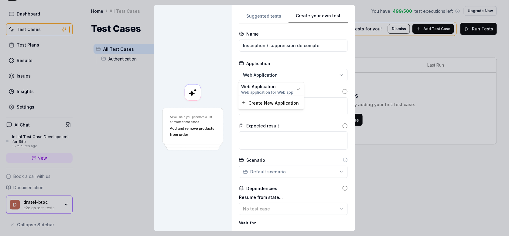
click at [281, 76] on div "**********" at bounding box center [254, 118] width 509 height 236
click at [279, 103] on textarea at bounding box center [293, 106] width 109 height 18
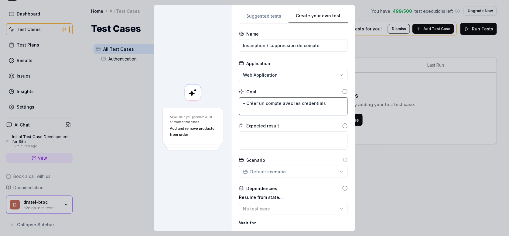
type textarea "- Créer un compte avec les credentials"
click at [267, 141] on textarea at bounding box center [293, 140] width 109 height 18
type textarea "-"
click at [333, 101] on textarea "- Créer un compte avec les credentials" at bounding box center [293, 106] width 109 height 18
type textarea "- Créer un compte avec les credentials - Supprimer ce compte"
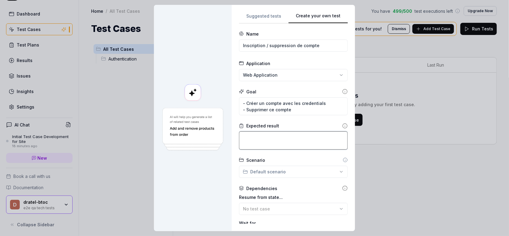
click at [281, 138] on textarea at bounding box center [293, 140] width 109 height 18
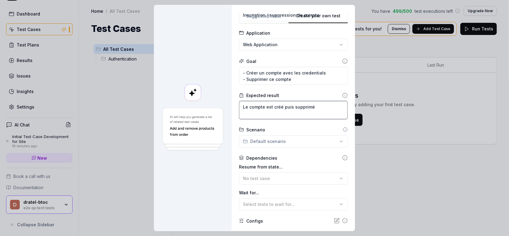
type textarea "Le compte est créé puis supprimé"
click at [286, 145] on div "**********" at bounding box center [254, 118] width 509 height 236
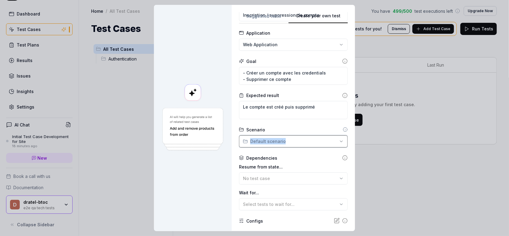
scroll to position [79, 0]
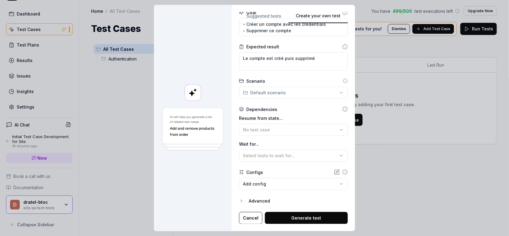
click at [310, 107] on div "Dependencies" at bounding box center [293, 109] width 109 height 6
click at [274, 92] on div "**********" at bounding box center [254, 118] width 509 height 236
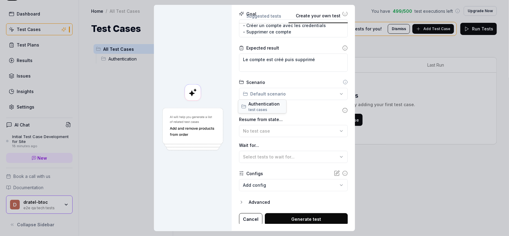
click at [264, 107] on div "Authentication test case s" at bounding box center [266, 106] width 35 height 12
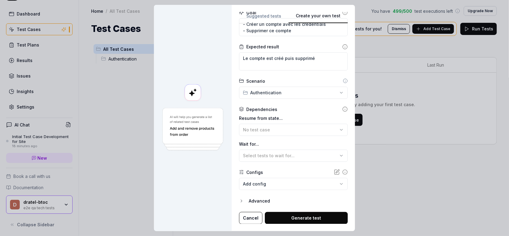
click at [285, 94] on div "**********" at bounding box center [254, 118] width 509 height 236
click at [263, 104] on span "Authentication" at bounding box center [264, 104] width 31 height 6
click at [247, 124] on button "No test case" at bounding box center [293, 130] width 109 height 12
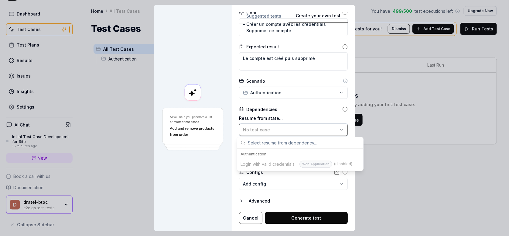
click at [266, 128] on div "No test case" at bounding box center [290, 129] width 95 height 6
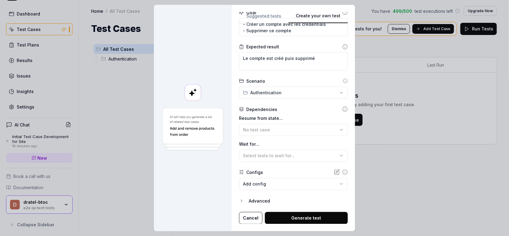
click at [265, 182] on body "d Dashboard Test Cases Test Plans Results Issues Insights Settings AI Chat Init…" at bounding box center [254, 118] width 509 height 236
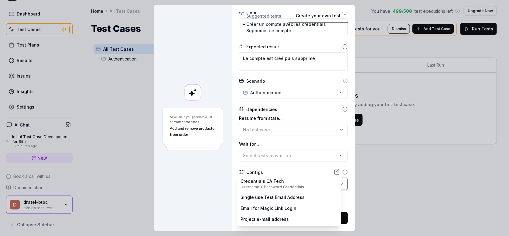
click at [193, 194] on div "**********" at bounding box center [254, 118] width 509 height 236
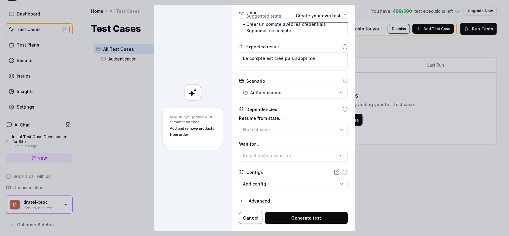
click at [255, 184] on body "d Dashboard Test Cases Test Plans Results Issues Insights Settings AI Chat Init…" at bounding box center [254, 118] width 509 height 236
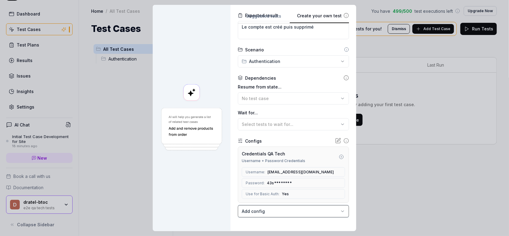
scroll to position [136, 0]
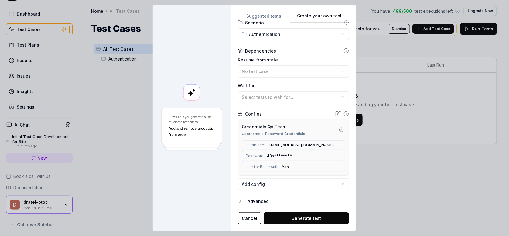
click at [279, 185] on body "d Dashboard Test Cases Test Plans Results Issues Insights Settings AI Chat Init…" at bounding box center [254, 118] width 509 height 236
drag, startPoint x: 182, startPoint y: 183, endPoint x: 190, endPoint y: 183, distance: 7.9
click at [183, 183] on div "**********" at bounding box center [254, 118] width 509 height 236
click at [253, 200] on div "Advanced" at bounding box center [297, 200] width 101 height 7
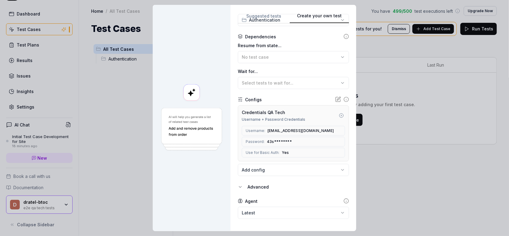
scroll to position [164, 0]
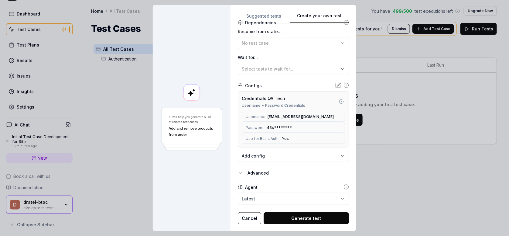
click at [283, 220] on button "Generate test" at bounding box center [306, 218] width 85 height 12
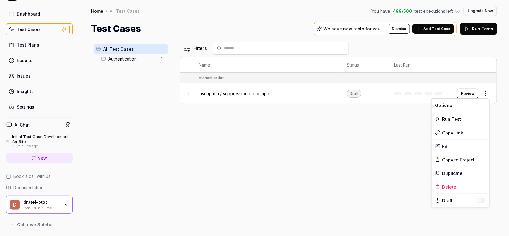
click at [485, 93] on html "d Dashboard Test Cases Test Plans Results Issues Insights Settings AI Chat Init…" at bounding box center [254, 118] width 509 height 236
click at [407, 113] on html "d Dashboard Test Cases Test Plans Results Issues Insights Settings AI Chat Init…" at bounding box center [254, 118] width 509 height 236
click at [467, 92] on button "Review" at bounding box center [467, 94] width 21 height 10
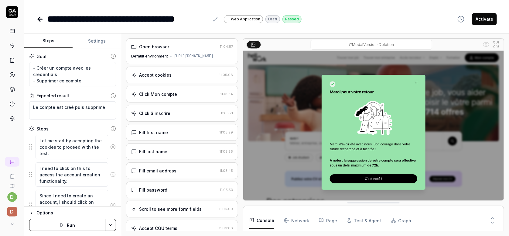
click at [173, 78] on div "Accept cookies" at bounding box center [174, 75] width 86 height 6
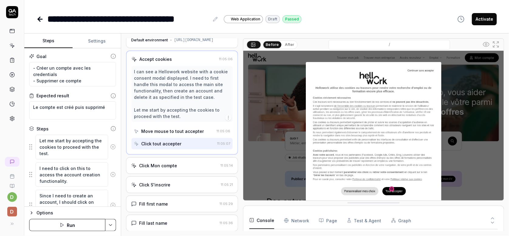
scroll to position [30, 0]
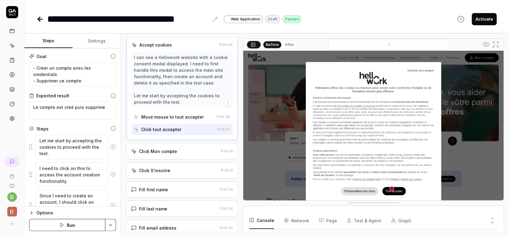
click at [181, 154] on div "Click Mon compte" at bounding box center [174, 151] width 87 height 6
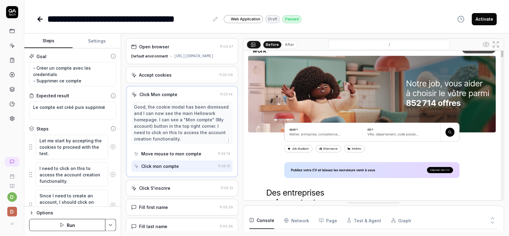
scroll to position [10, 0]
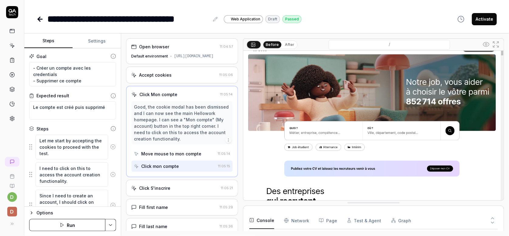
click at [177, 196] on div "Click S'inscrire 11:05:21" at bounding box center [182, 187] width 112 height 17
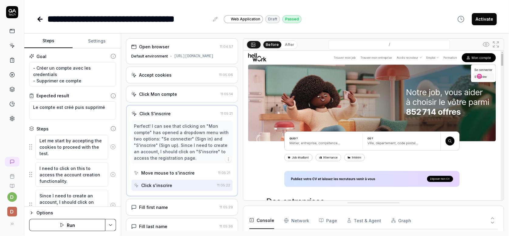
click at [182, 208] on div "Fill first name 11:05:29" at bounding box center [182, 207] width 112 height 17
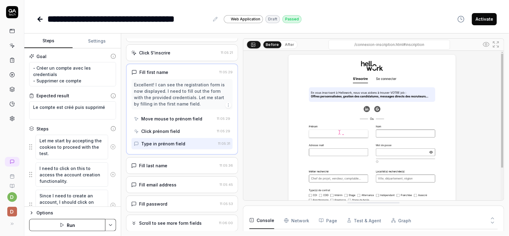
scroll to position [91, 0]
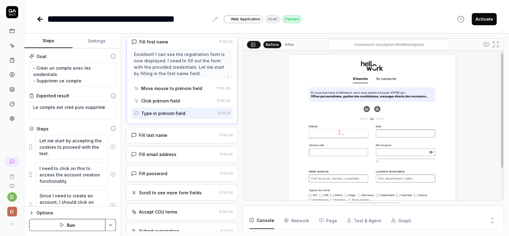
click at [183, 138] on div "Fill last name" at bounding box center [174, 135] width 86 height 6
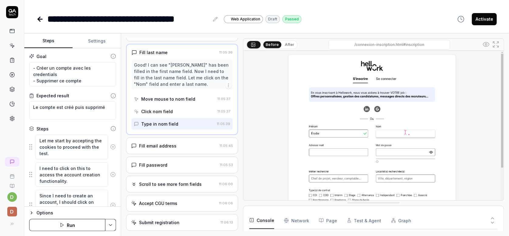
click at [186, 153] on div "Fill email address 11:05:45" at bounding box center [182, 145] width 112 height 17
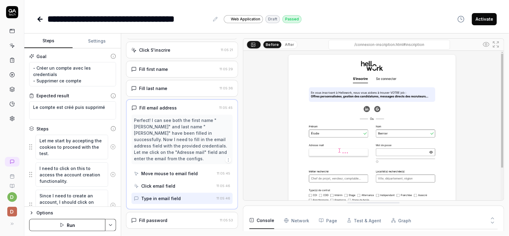
scroll to position [77, 0]
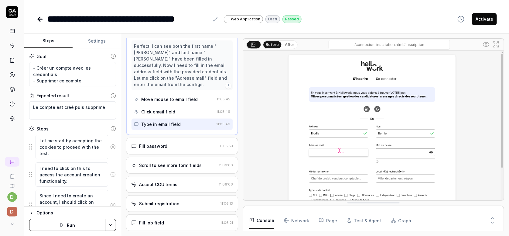
click at [179, 154] on div "Fill password 11:05:53" at bounding box center [182, 146] width 112 height 17
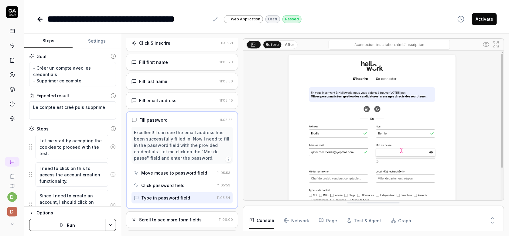
scroll to position [83, 0]
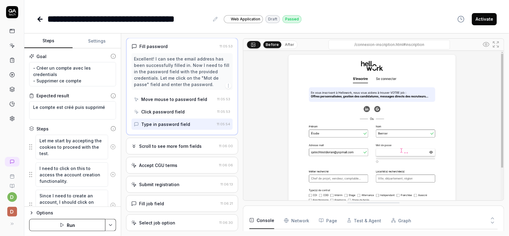
click at [183, 154] on div "Scroll to see more form fields 11:06:00" at bounding box center [182, 146] width 112 height 17
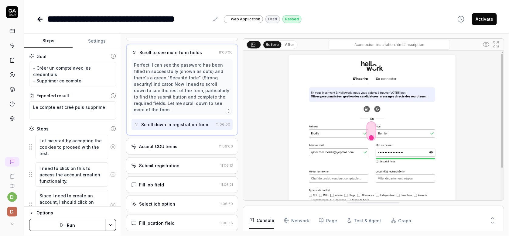
click at [183, 155] on div "Accept CGU terms 11:06:06" at bounding box center [182, 146] width 112 height 17
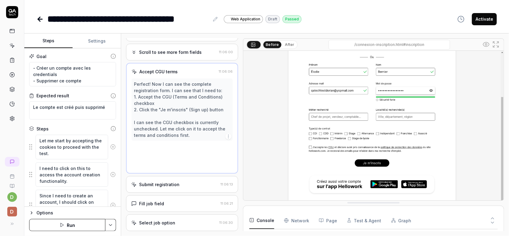
scroll to position [104, 0]
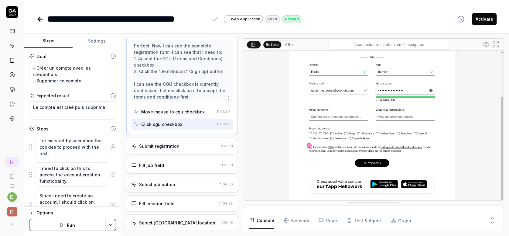
click at [191, 154] on div "Submit registration 11:06:13" at bounding box center [182, 146] width 112 height 17
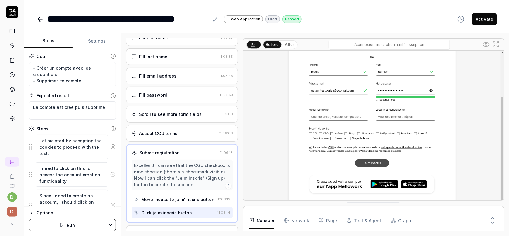
scroll to position [91, 0]
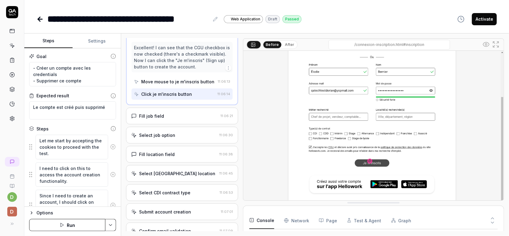
click at [183, 124] on div "Fill job field 11:06:21" at bounding box center [182, 115] width 112 height 17
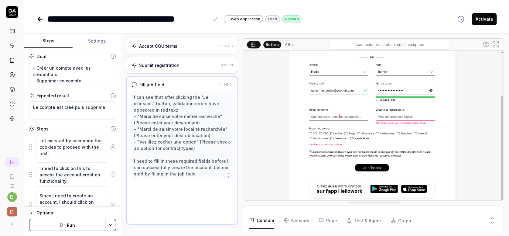
scroll to position [180, 0]
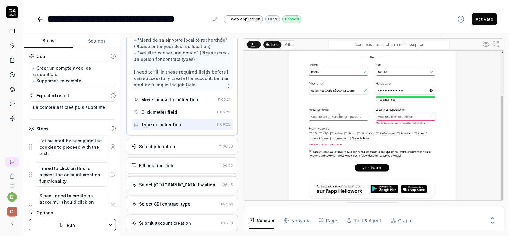
click at [184, 149] on div "Select job option" at bounding box center [174, 146] width 86 height 6
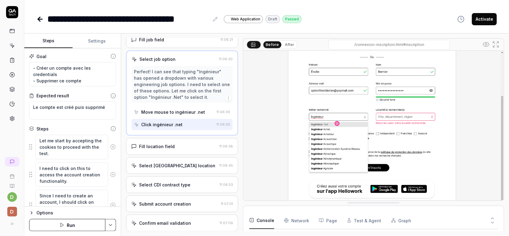
click at [181, 155] on div "Fill location field 11:06:38" at bounding box center [182, 146] width 112 height 17
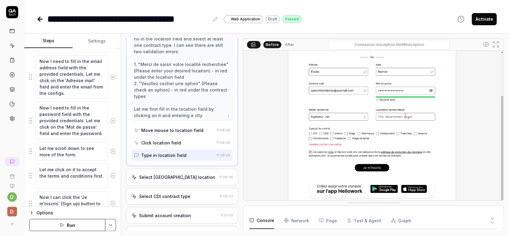
scroll to position [364, 0]
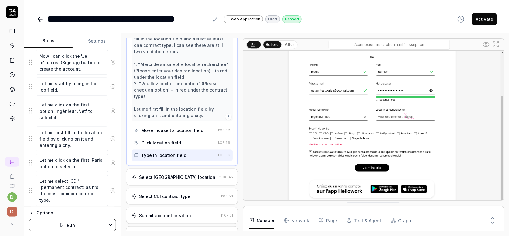
click at [187, 180] on div "Select Paris location" at bounding box center [174, 177] width 86 height 6
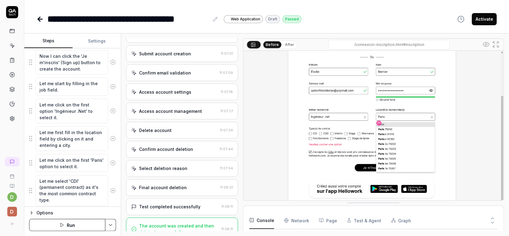
click at [191, 108] on div "Access account management" at bounding box center [170, 111] width 63 height 6
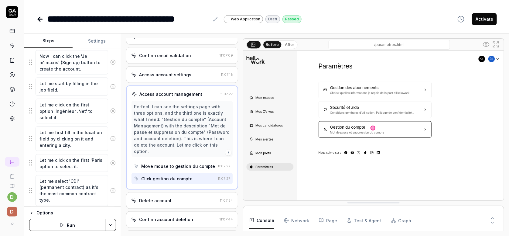
scroll to position [355, 0]
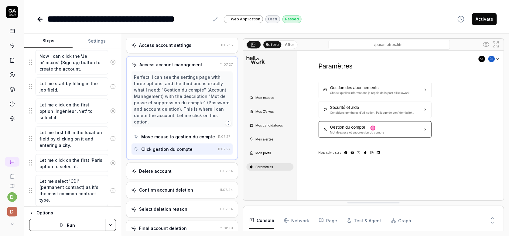
click at [177, 174] on div "Delete account" at bounding box center [174, 171] width 86 height 6
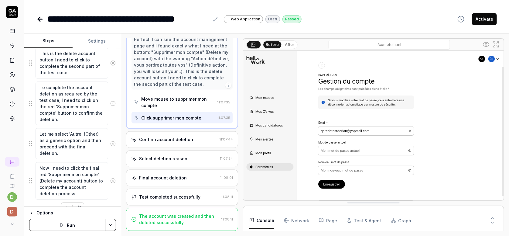
scroll to position [665, 0]
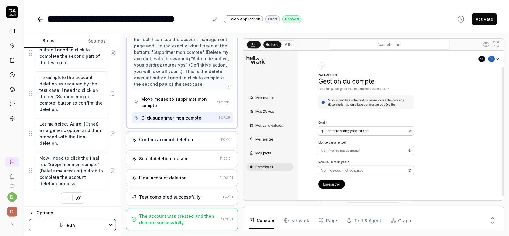
click at [103, 43] on button "Settings" at bounding box center [97, 41] width 48 height 15
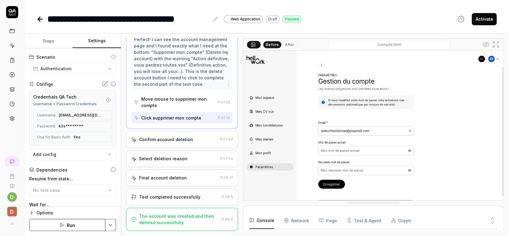
scroll to position [30, 0]
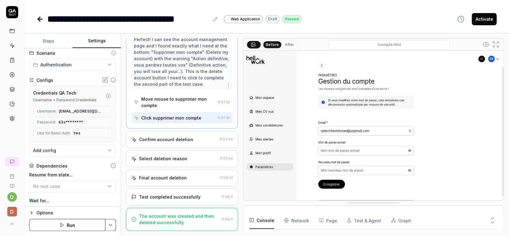
click at [71, 153] on body "**********" at bounding box center [254, 118] width 509 height 236
click at [113, 29] on html "**********" at bounding box center [254, 118] width 509 height 236
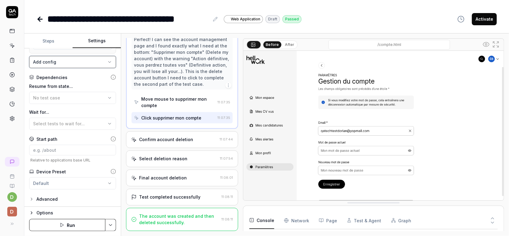
scroll to position [119, 0]
click at [74, 197] on div "Advanced" at bounding box center [72, 198] width 87 height 7
click at [49, 195] on div "Advanced" at bounding box center [46, 198] width 21 height 7
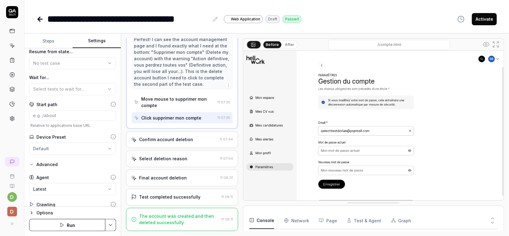
scroll to position [167, 0]
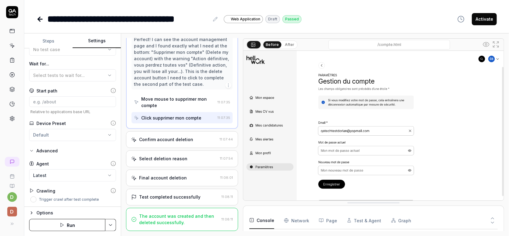
click at [54, 148] on div "Advanced" at bounding box center [46, 150] width 21 height 7
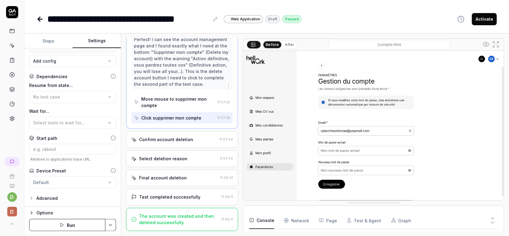
scroll to position [119, 0]
click at [42, 211] on div "Options" at bounding box center [76, 212] width 80 height 7
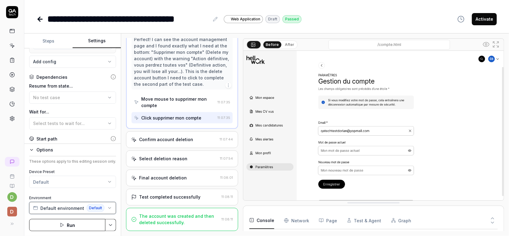
click at [57, 208] on span "Default environment" at bounding box center [62, 208] width 44 height 6
click at [186, 6] on div "**********" at bounding box center [266, 13] width 485 height 26
click at [62, 124] on span "Select tests to wait for..." at bounding box center [59, 123] width 52 height 5
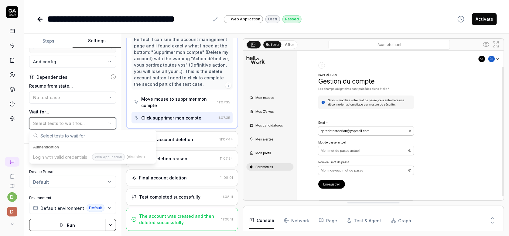
click at [62, 124] on span "Select tests to wait for..." at bounding box center [59, 123] width 52 height 5
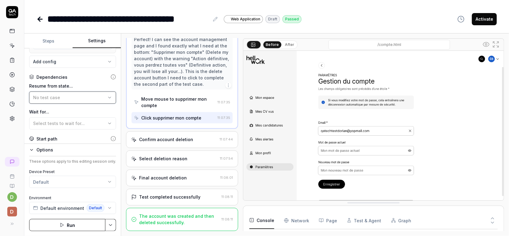
click at [73, 97] on div "No test case" at bounding box center [69, 97] width 73 height 6
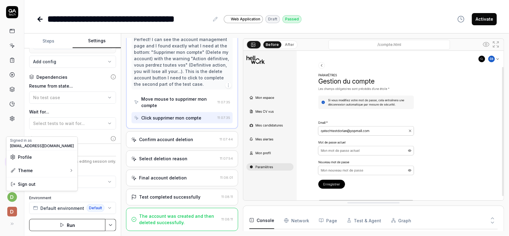
click at [13, 196] on html "**********" at bounding box center [254, 118] width 509 height 236
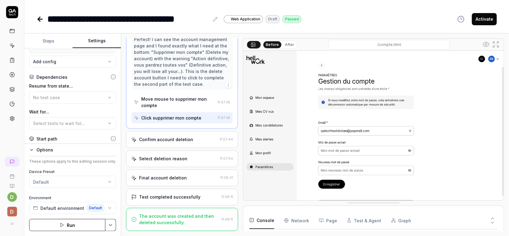
click at [13, 215] on html "**********" at bounding box center [254, 118] width 509 height 236
click at [12, 212] on span "d" at bounding box center [12, 211] width 10 height 10
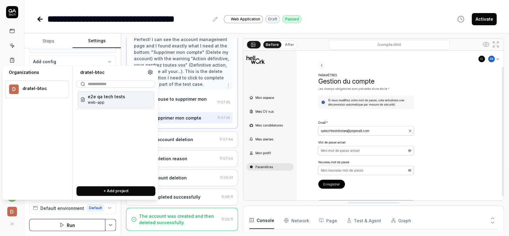
click at [12, 212] on span "d" at bounding box center [12, 211] width 10 height 10
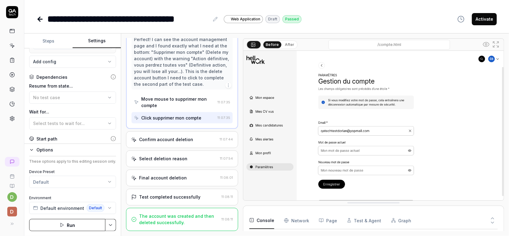
click at [11, 117] on icon at bounding box center [11, 118] width 5 height 5
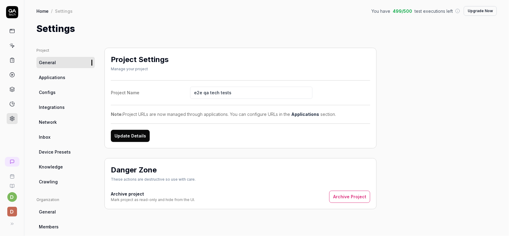
click at [57, 91] on link "Configs" at bounding box center [65, 92] width 58 height 11
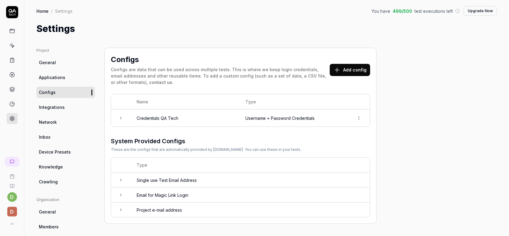
drag, startPoint x: 358, startPoint y: 66, endPoint x: 361, endPoint y: 67, distance: 3.4
click at [361, 67] on button "Add config" at bounding box center [350, 70] width 40 height 12
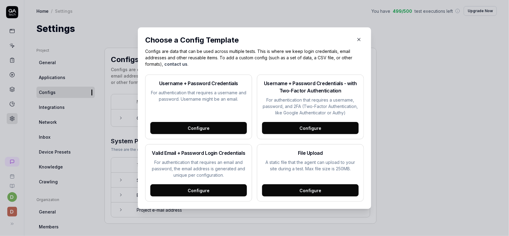
click at [319, 191] on div "Configure" at bounding box center [310, 190] width 97 height 12
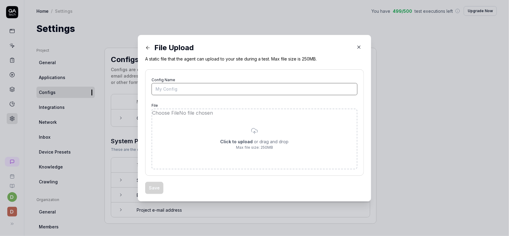
click at [168, 90] on input "Config Name" at bounding box center [254, 89] width 206 height 12
click at [211, 73] on div "Config Name File Click to upload or drag and drop Max file size: 250MB" at bounding box center [254, 122] width 219 height 106
click at [202, 90] on input "Config Name" at bounding box center [254, 89] width 206 height 12
type input "Mon CV"
click at [229, 144] on input "file" at bounding box center [254, 139] width 205 height 60
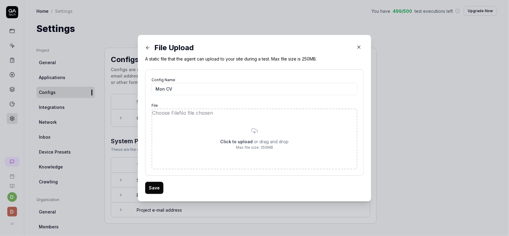
type input "**********"
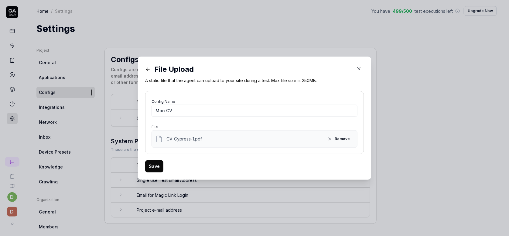
click at [157, 166] on button "Save" at bounding box center [154, 166] width 18 height 12
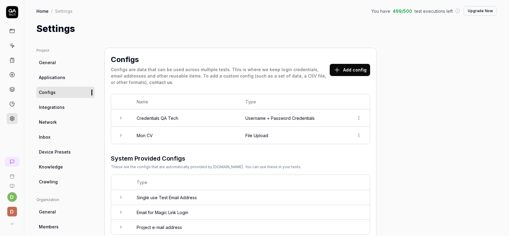
click at [417, 52] on div "Project General Applications Configs Integrations Network Inbox Device Presets …" at bounding box center [266, 200] width 460 height 304
click at [15, 34] on link at bounding box center [12, 31] width 11 height 11
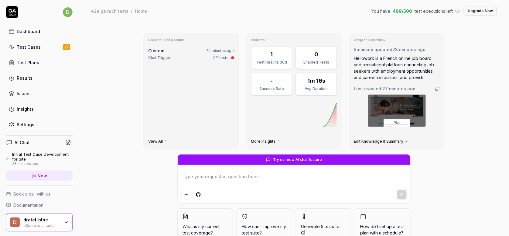
click at [34, 49] on div "Test Cases" at bounding box center [29, 47] width 24 height 6
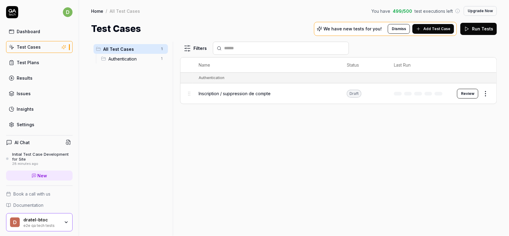
click at [487, 92] on html "d Dashboard Test Cases Test Plans Results Issues Insights Settings AI Chat Init…" at bounding box center [254, 118] width 509 height 236
click at [456, 117] on div "Run Test" at bounding box center [460, 118] width 58 height 13
click at [52, 45] on link "Test Cases" at bounding box center [39, 47] width 66 height 12
click at [130, 62] on div "Authentication 1" at bounding box center [133, 59] width 69 height 10
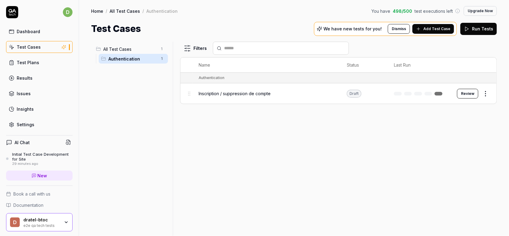
click at [261, 97] on div "Inscription / suppression de compte" at bounding box center [267, 93] width 136 height 13
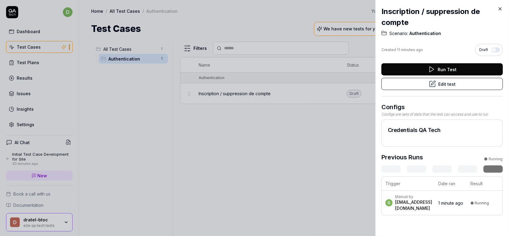
click at [291, 147] on div at bounding box center [254, 118] width 509 height 236
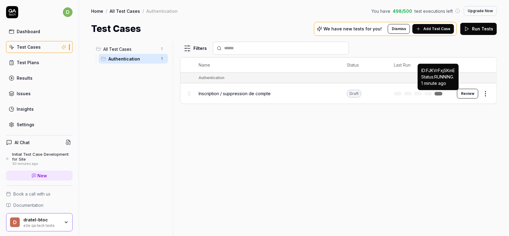
click at [437, 94] on link at bounding box center [438, 94] width 8 height 4
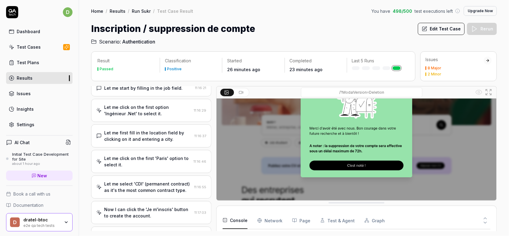
scroll to position [340, 0]
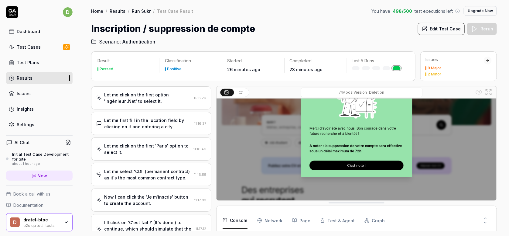
click at [441, 71] on div "8 Major 2 Minor" at bounding box center [454, 71] width 58 height 10
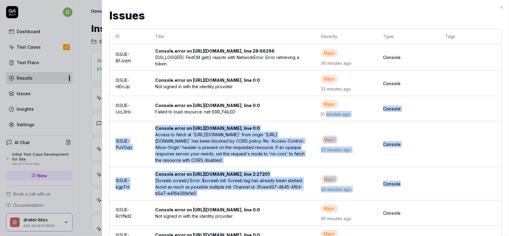
drag, startPoint x: 472, startPoint y: 192, endPoint x: 341, endPoint y: 126, distance: 147.2
click at [349, 127] on tbody "ISSUE-BFJobh Console.error on https://f.hellowork.com/hellowork/ressources/2.22…" at bounding box center [306, 205] width 392 height 323
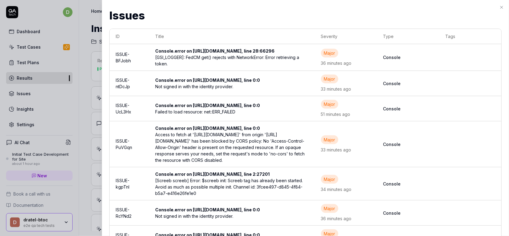
click at [103, 173] on div "Issues Issues ID Title Severity Type Tags ISSUE-BFJobh Console.error on https:/…" at bounding box center [305, 118] width 407 height 236
click at [75, 179] on div at bounding box center [254, 118] width 509 height 236
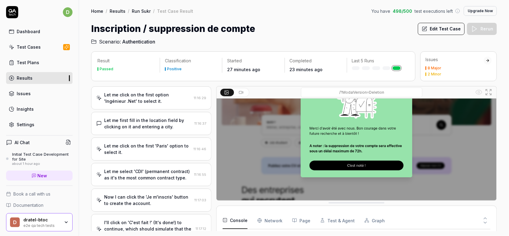
click at [37, 109] on link "Insights" at bounding box center [39, 109] width 66 height 12
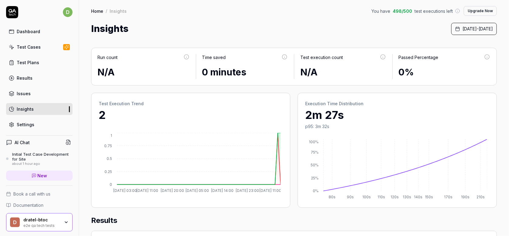
click at [38, 92] on link "Issues" at bounding box center [39, 93] width 66 height 12
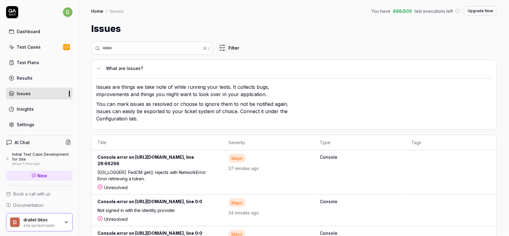
click at [41, 78] on link "Results" at bounding box center [39, 78] width 66 height 12
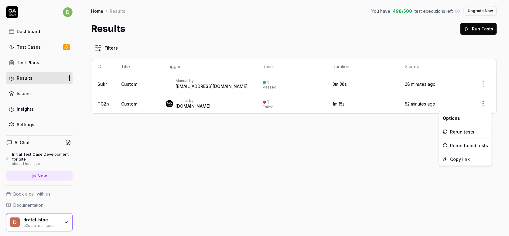
click at [485, 103] on html "d Dashboard Test Cases Test Plans Results Issues Insights Settings AI Chat Init…" at bounding box center [254, 118] width 509 height 236
drag, startPoint x: 375, startPoint y: 139, endPoint x: 366, endPoint y: 138, distance: 8.8
click at [370, 139] on html "d Dashboard Test Cases Test Plans Results Issues Insights Settings AI Chat Init…" at bounding box center [254, 118] width 509 height 236
click at [363, 168] on div "Filters ID Title Trigger Result Duration Started Sukr Custom Manual by dratel@h…" at bounding box center [294, 136] width 430 height 200
drag, startPoint x: 307, startPoint y: 105, endPoint x: 273, endPoint y: 123, distance: 38.4
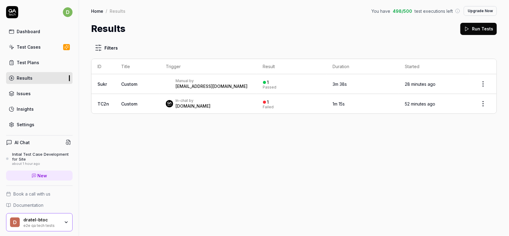
click at [273, 123] on div "Filters ID Title Trigger Result Duration Started Sukr Custom Manual by dratel@h…" at bounding box center [294, 136] width 430 height 200
click at [481, 104] on html "d Dashboard Test Cases Test Plans Results Issues Insights Settings AI Chat Init…" at bounding box center [254, 118] width 509 height 236
click at [446, 99] on html "d Dashboard Test Cases Test Plans Results Issues Insights Settings AI Chat Init…" at bounding box center [254, 118] width 509 height 236
click at [237, 154] on div "Filters ID Title Trigger Result Duration Started Sukr Custom Manual by dratel@h…" at bounding box center [294, 136] width 430 height 200
click at [44, 61] on link "Test Plans" at bounding box center [39, 62] width 66 height 12
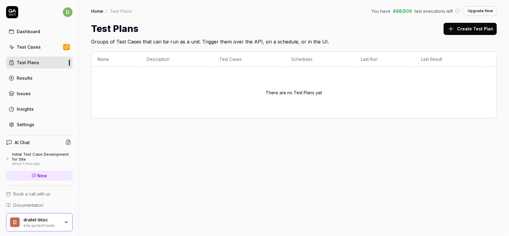
click at [28, 46] on div "Test Cases" at bounding box center [29, 47] width 24 height 6
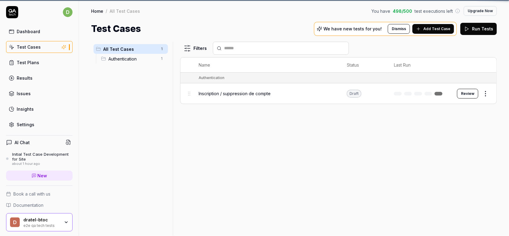
click at [27, 33] on div "Dashboard" at bounding box center [28, 31] width 23 height 6
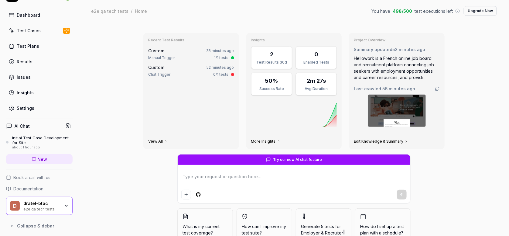
scroll to position [18, 0]
